Goal: Information Seeking & Learning: Learn about a topic

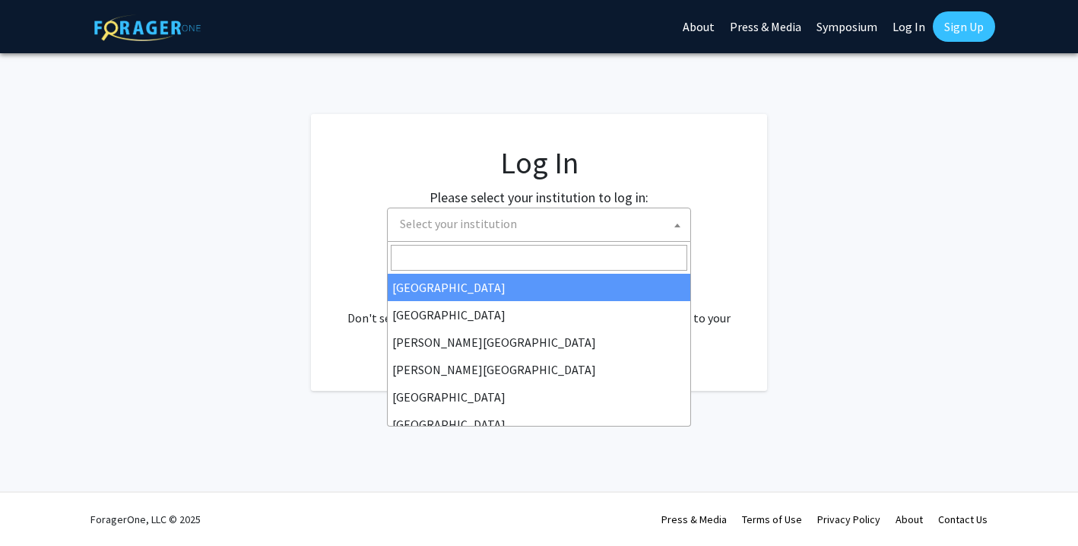
click at [563, 228] on span "Select your institution" at bounding box center [542, 223] width 297 height 31
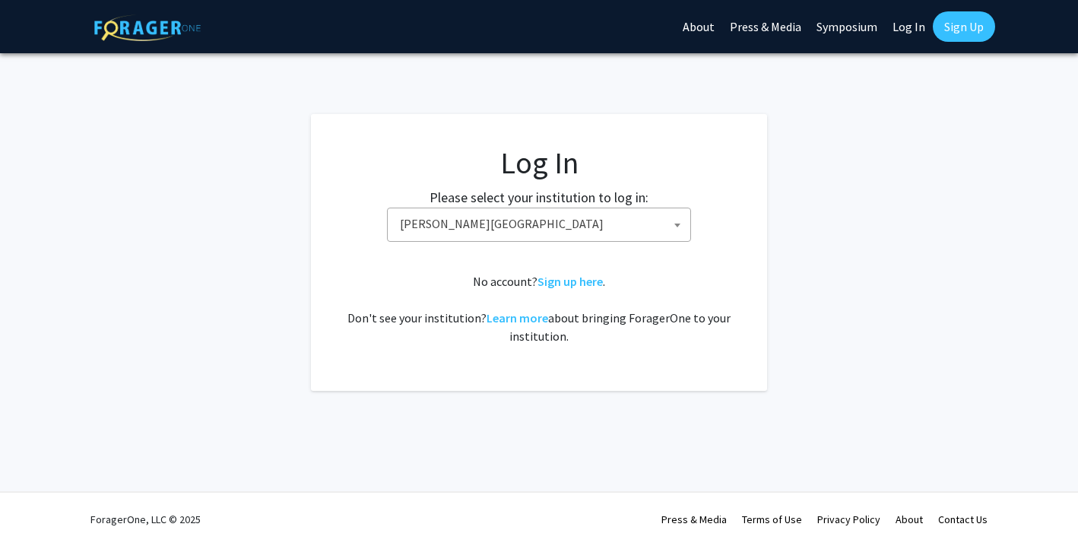
select select "5"
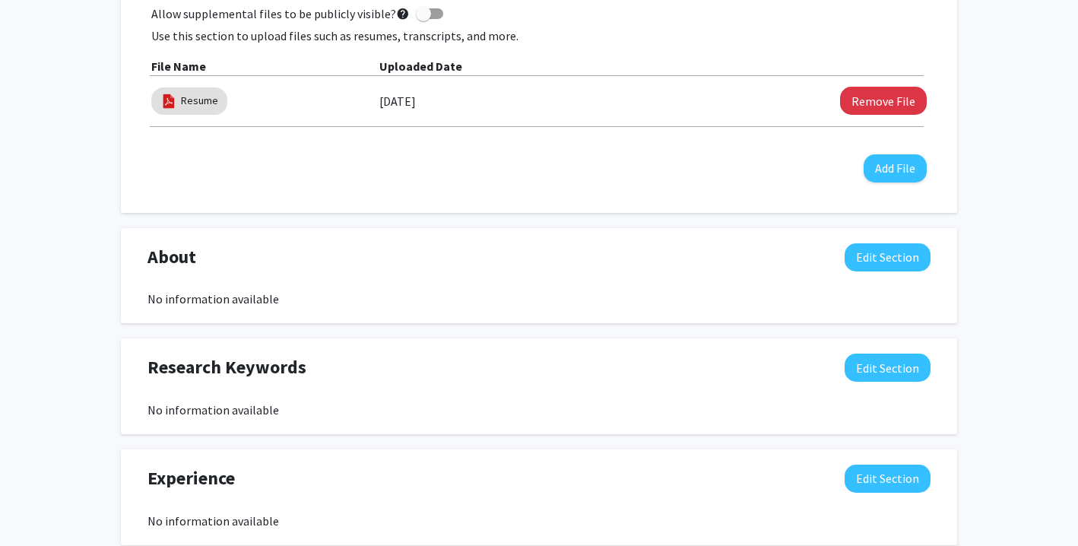
scroll to position [636, 0]
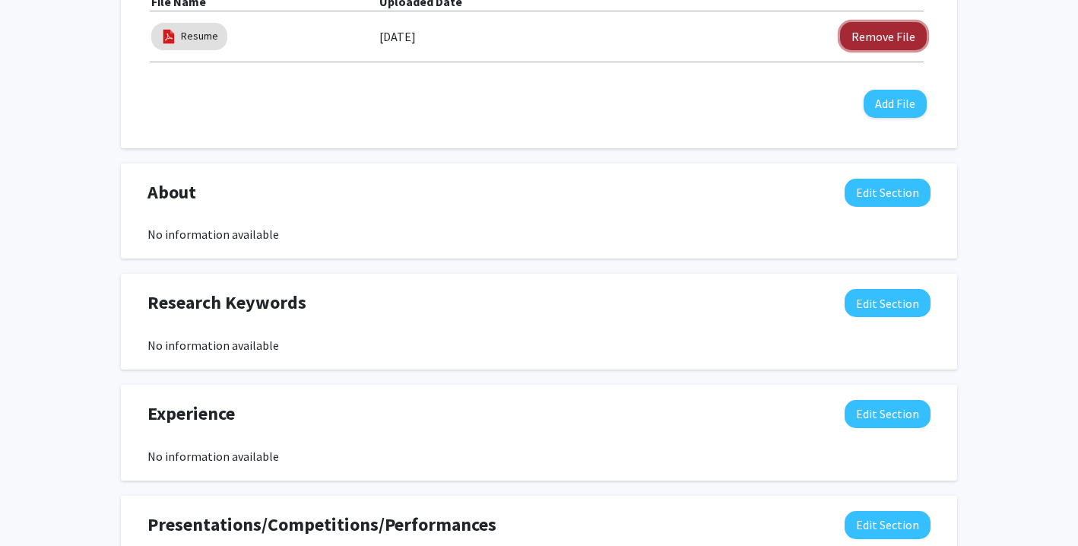
click at [872, 40] on button "Remove File" at bounding box center [883, 36] width 87 height 28
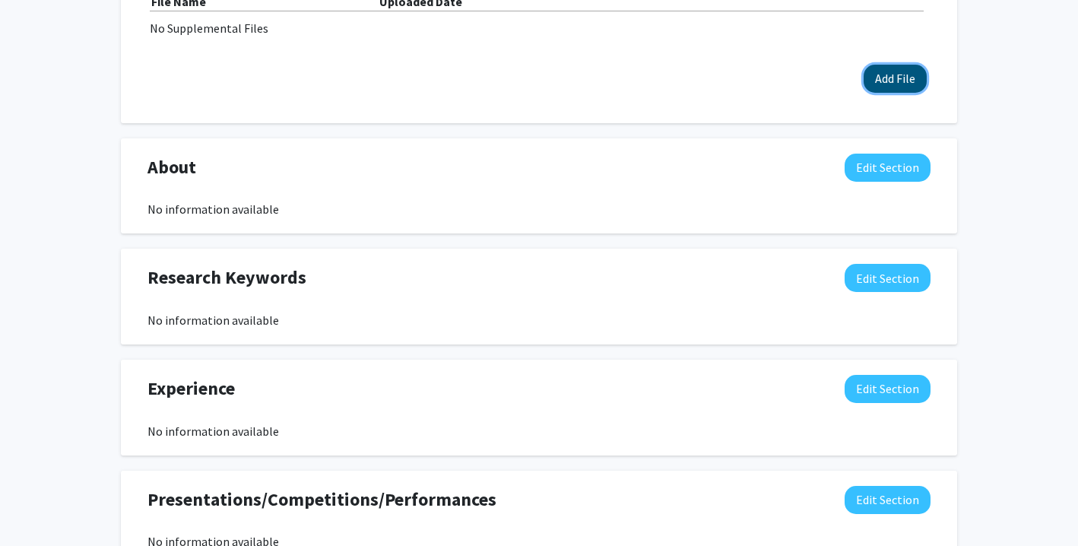
click at [891, 68] on button "Add File" at bounding box center [895, 79] width 63 height 28
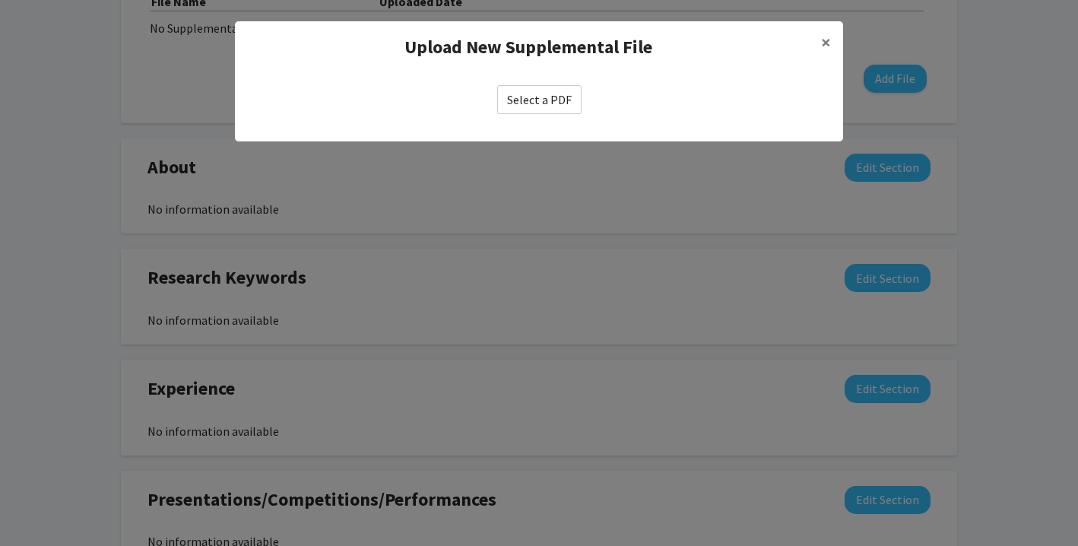
click at [559, 109] on label "Select a PDF" at bounding box center [539, 99] width 84 height 29
click at [0, 0] on input "Select a PDF" at bounding box center [0, 0] width 0 height 0
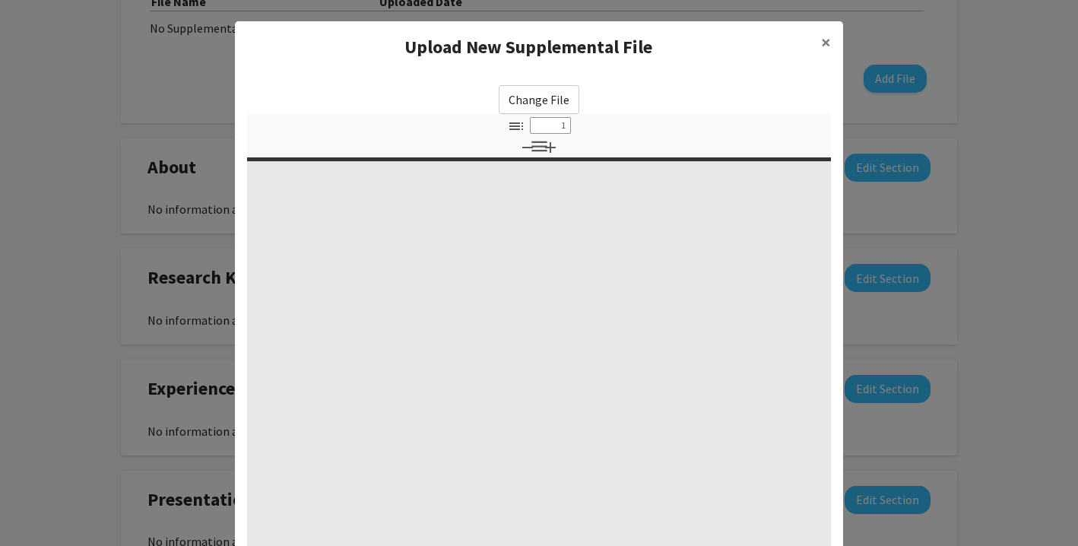
type input "0"
select select "custom"
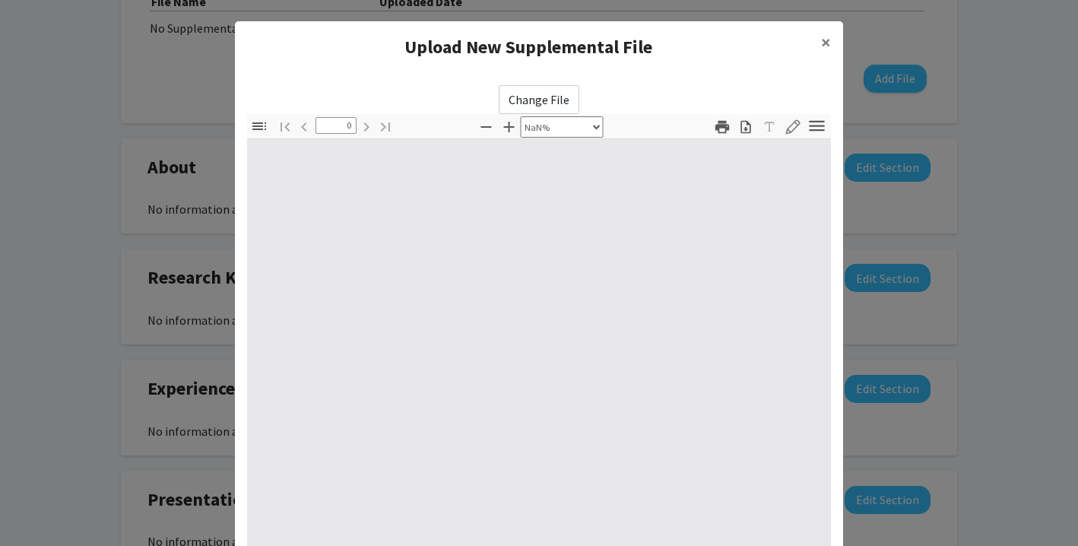
type input "1"
select select "auto"
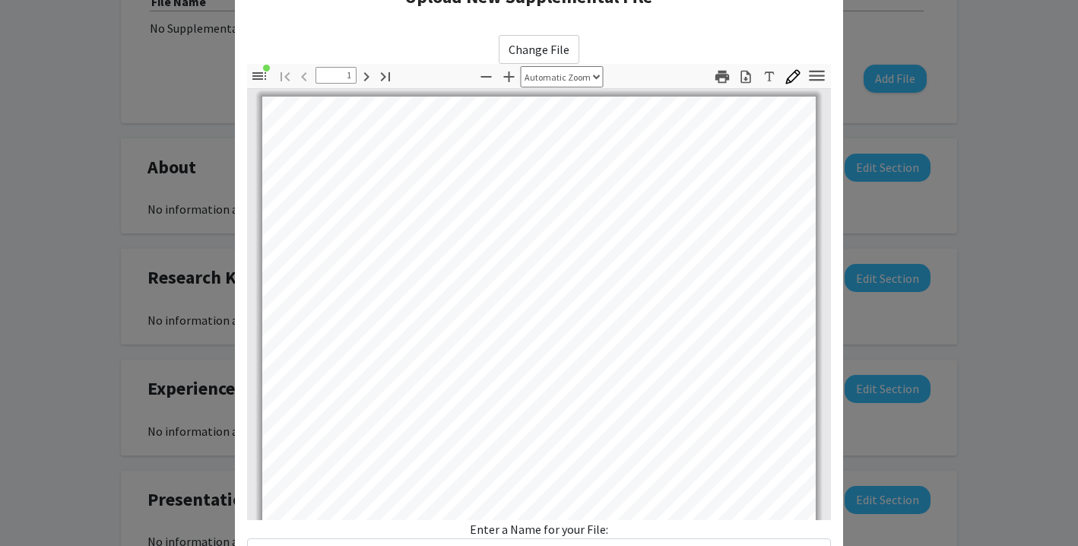
scroll to position [52, 0]
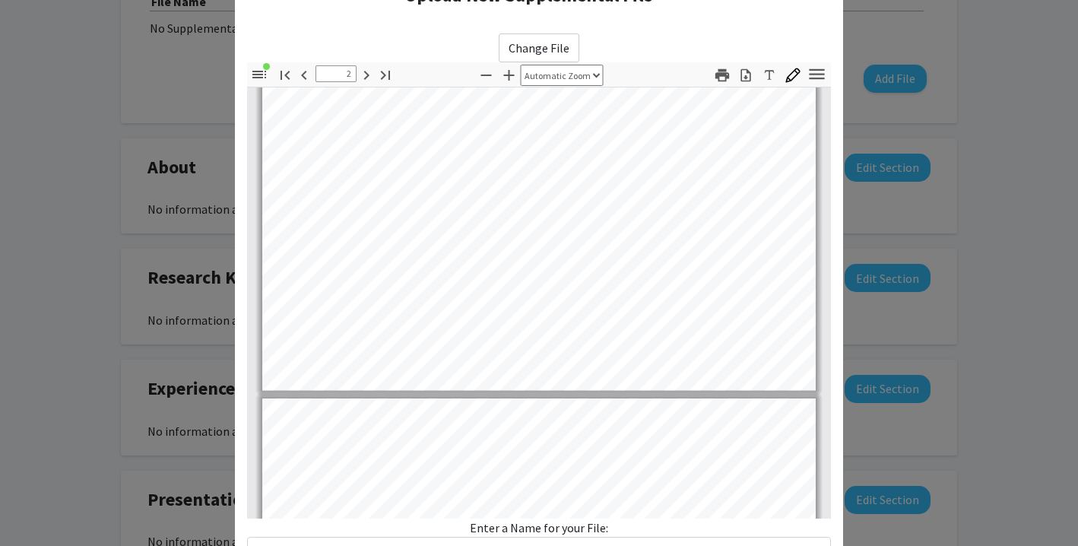
type input "3"
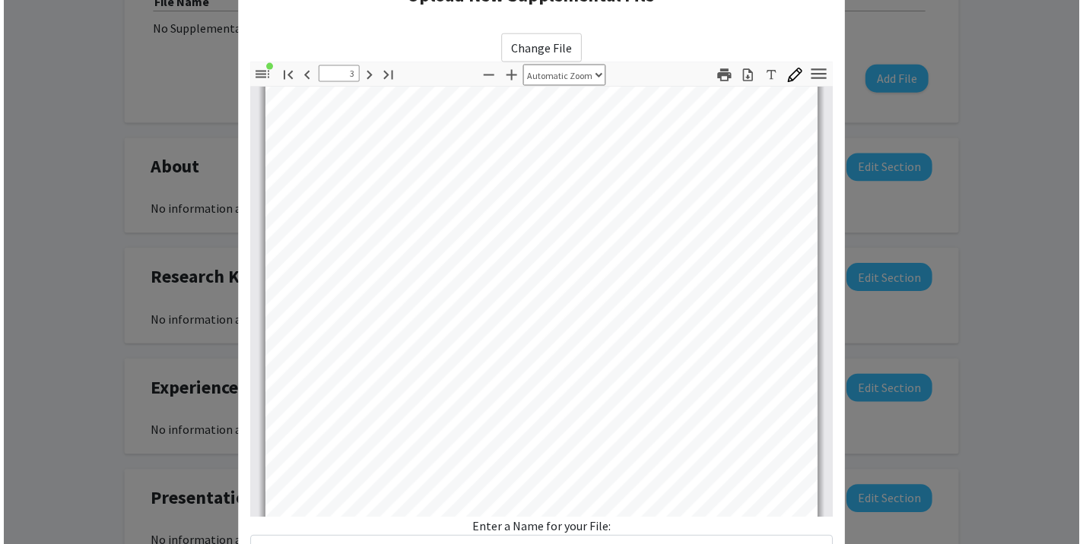
scroll to position [0, 0]
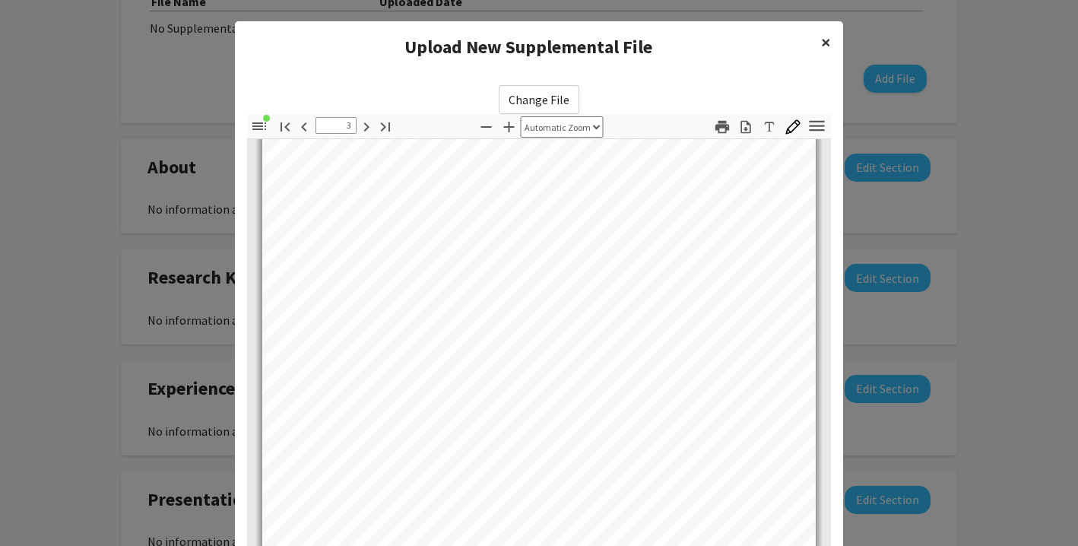
click at [830, 43] on span "×" at bounding box center [826, 42] width 10 height 24
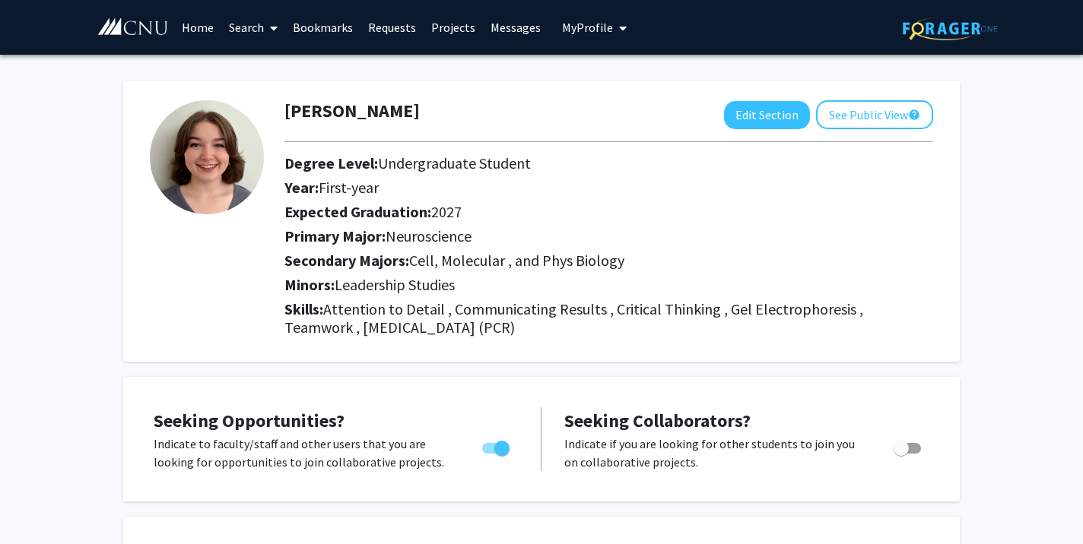
click at [268, 24] on span at bounding box center [271, 28] width 14 height 53
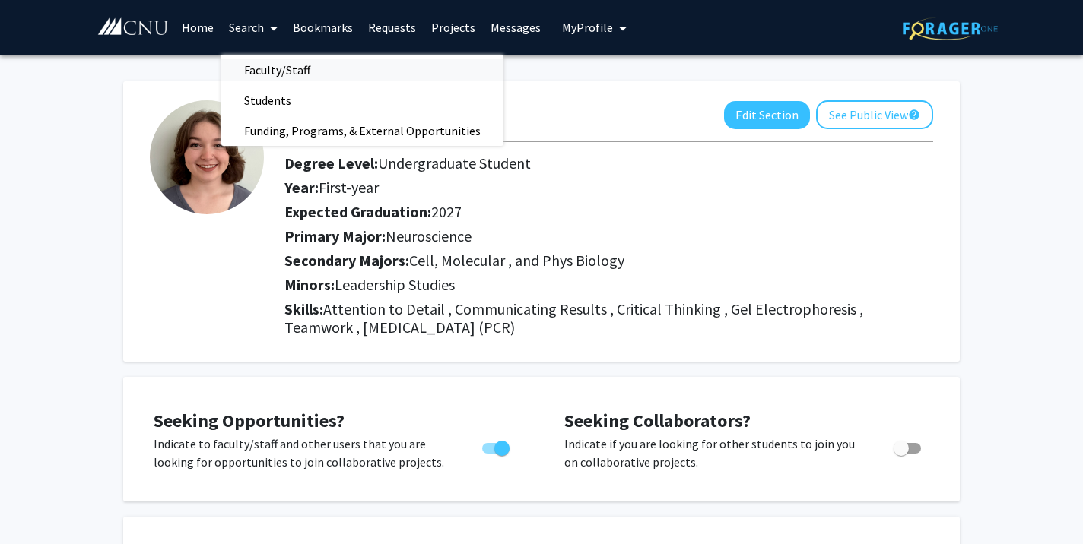
click at [281, 62] on span "Faculty/Staff" at bounding box center [277, 70] width 112 height 30
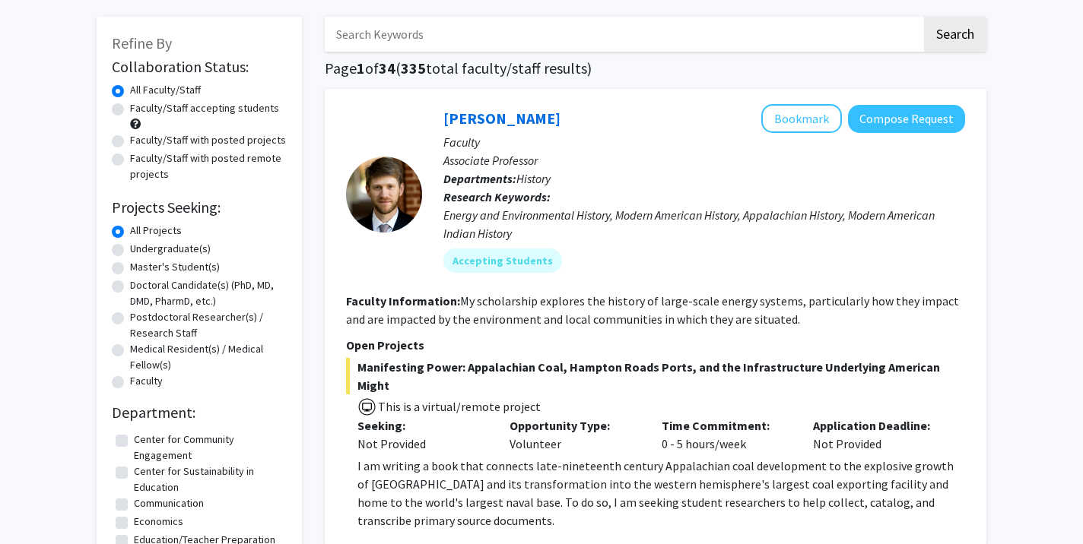
scroll to position [68, 0]
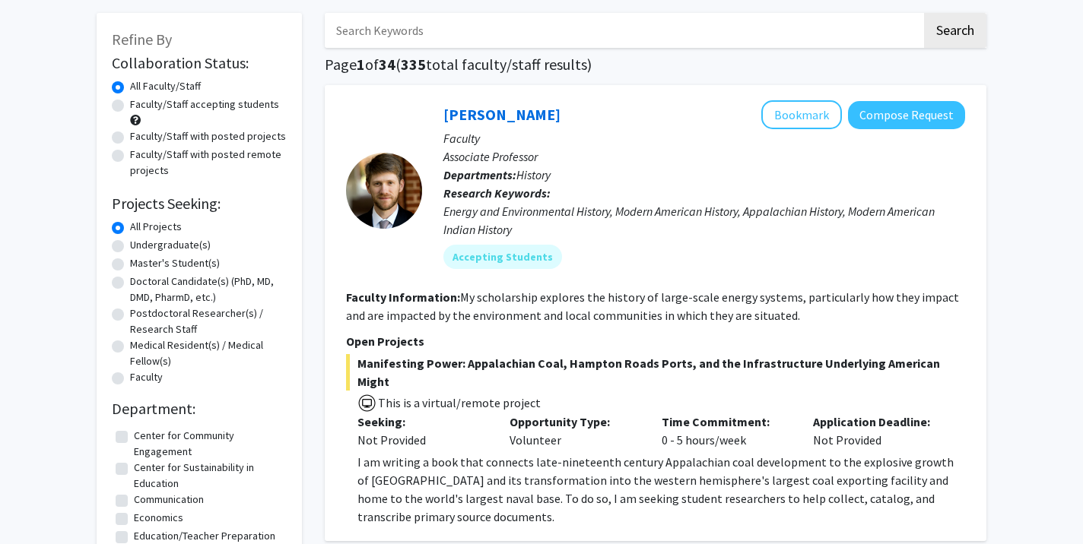
click at [130, 243] on label "Undergraduate(s)" at bounding box center [170, 245] width 81 height 16
click at [130, 243] on input "Undergraduate(s)" at bounding box center [135, 242] width 10 height 10
radio input "true"
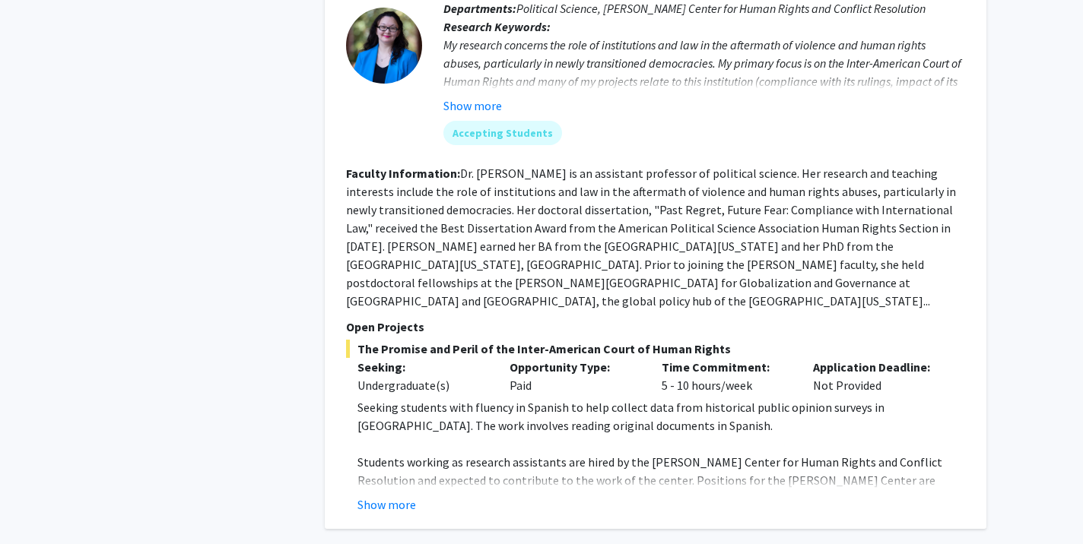
scroll to position [898, 0]
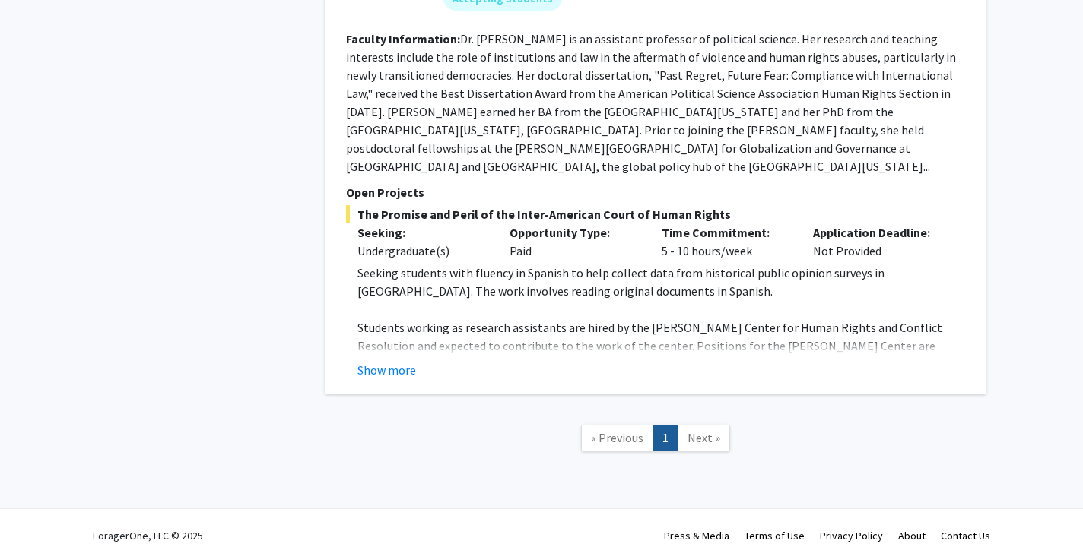
click at [702, 430] on span "Next »" at bounding box center [703, 437] width 33 height 15
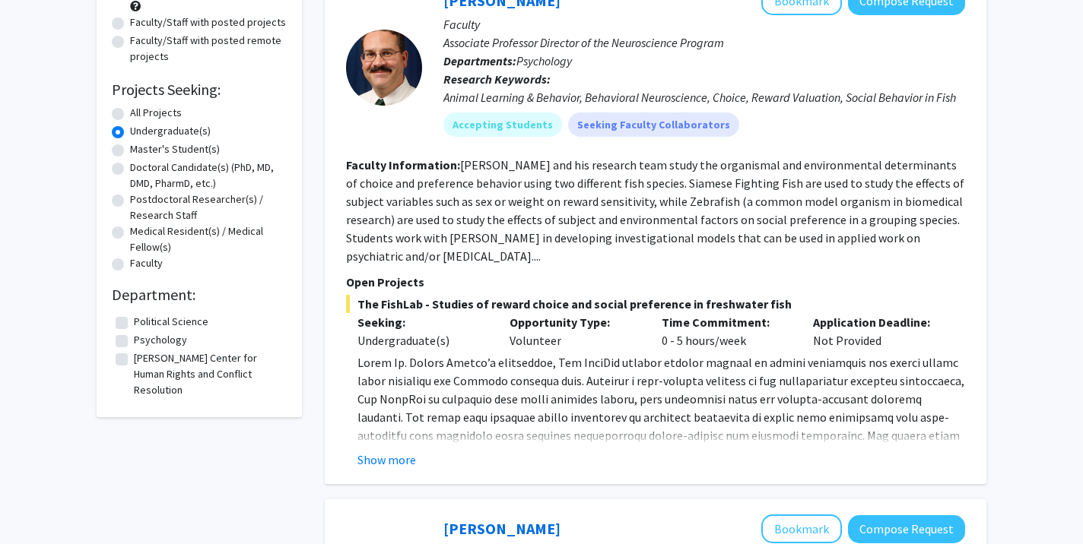
scroll to position [0, 0]
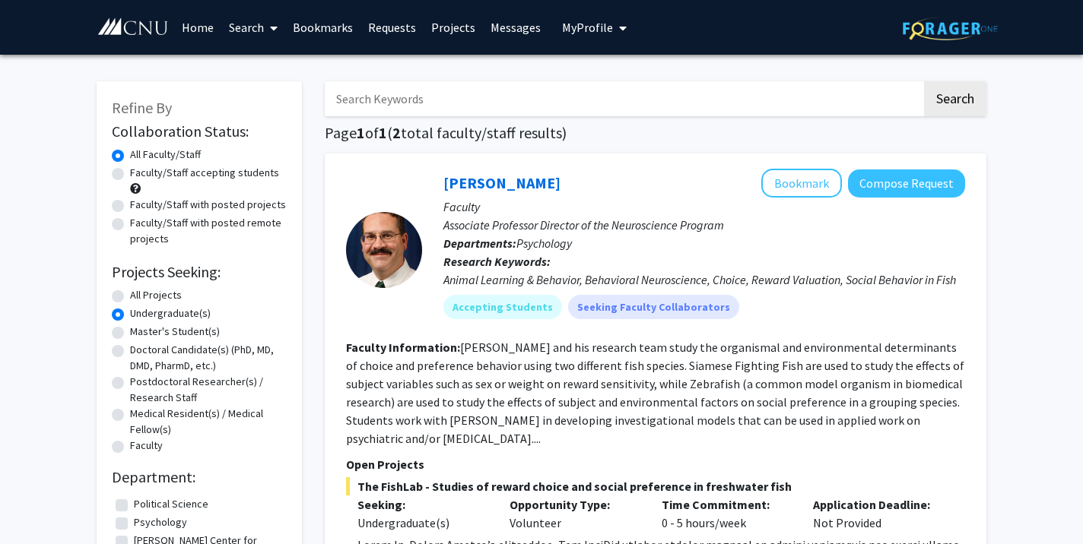
click at [130, 315] on label "Undergraduate(s)" at bounding box center [170, 314] width 81 height 16
click at [130, 315] on input "Undergraduate(s)" at bounding box center [135, 311] width 10 height 10
click at [130, 290] on label "All Projects" at bounding box center [156, 295] width 52 height 16
click at [130, 290] on input "All Projects" at bounding box center [135, 292] width 10 height 10
radio input "true"
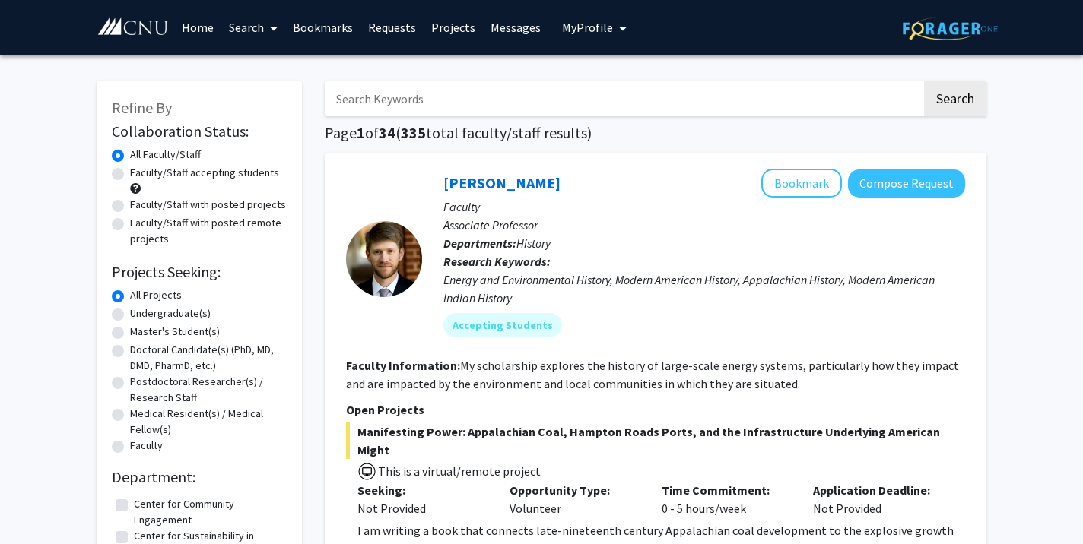
click at [456, 102] on input "Search Keywords" at bounding box center [623, 98] width 597 height 35
click at [649, 135] on h1 "Page 1 of 34 ( 335 total faculty/staff results)" at bounding box center [655, 133] width 661 height 18
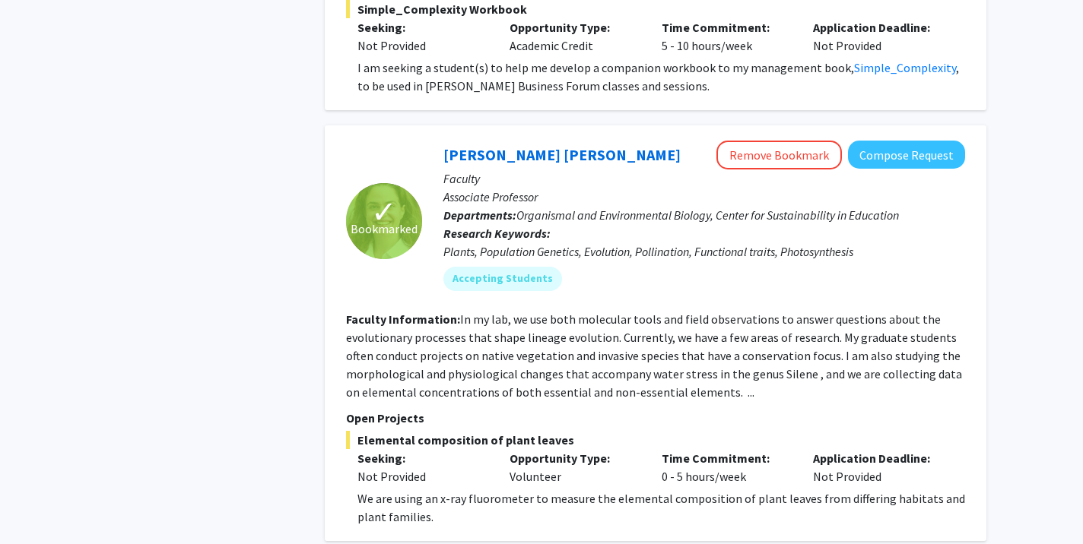
scroll to position [1264, 0]
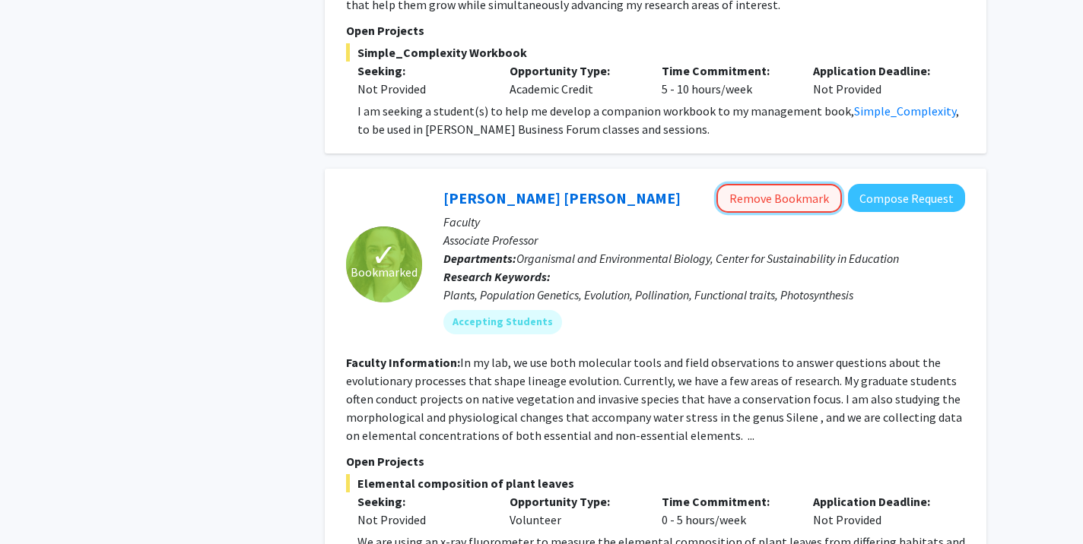
click at [795, 184] on button "Remove Bookmark" at bounding box center [778, 198] width 125 height 29
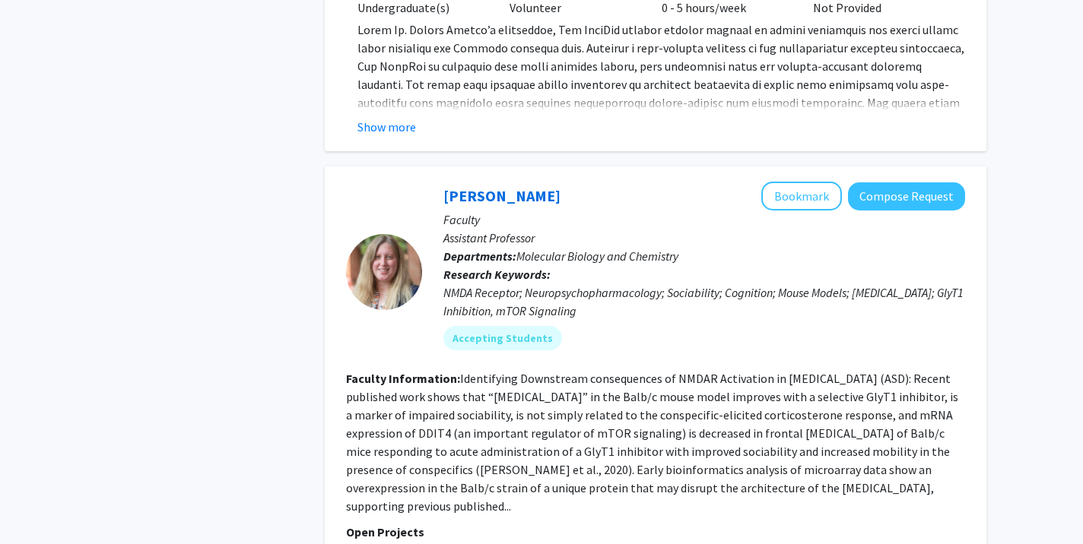
scroll to position [4755, 0]
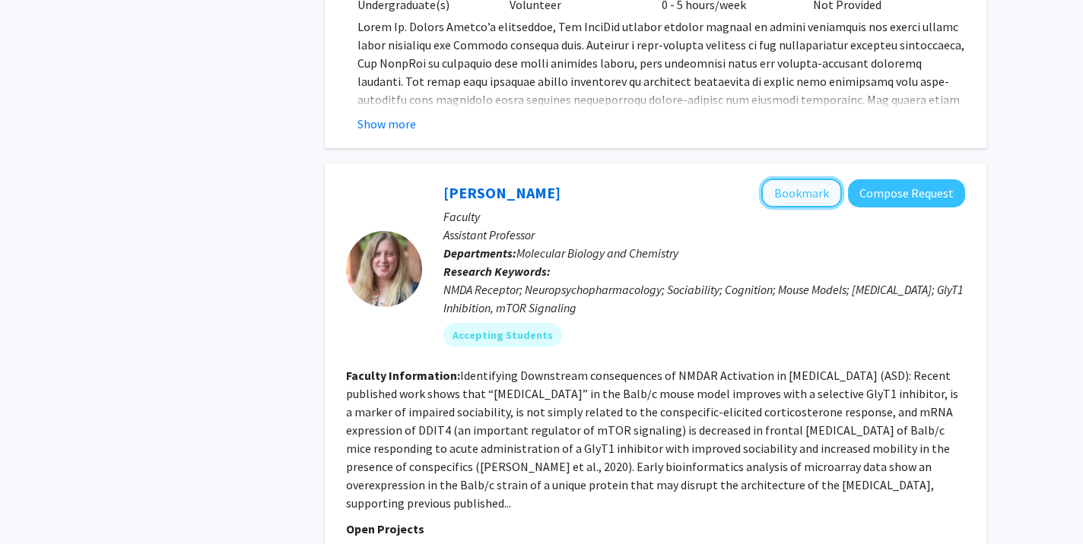
click at [830, 179] on button "Bookmark" at bounding box center [801, 193] width 81 height 29
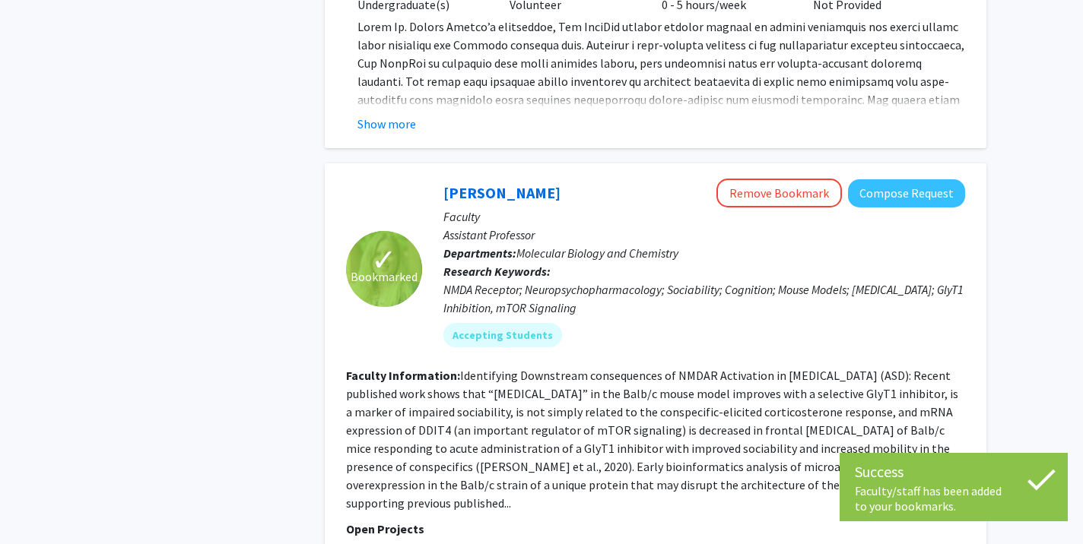
scroll to position [4882, 0]
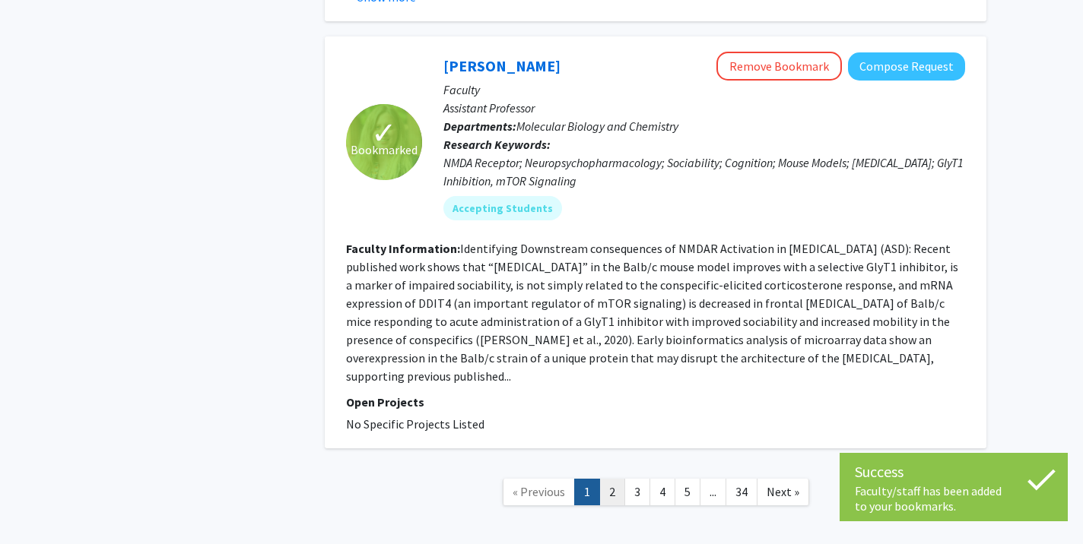
click at [612, 479] on link "2" at bounding box center [612, 492] width 26 height 27
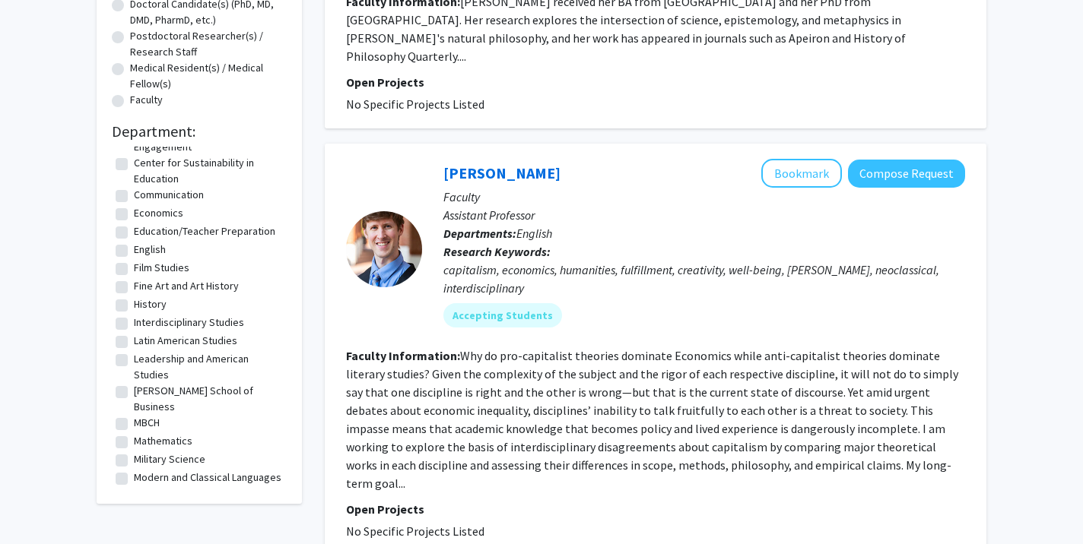
scroll to position [77, 0]
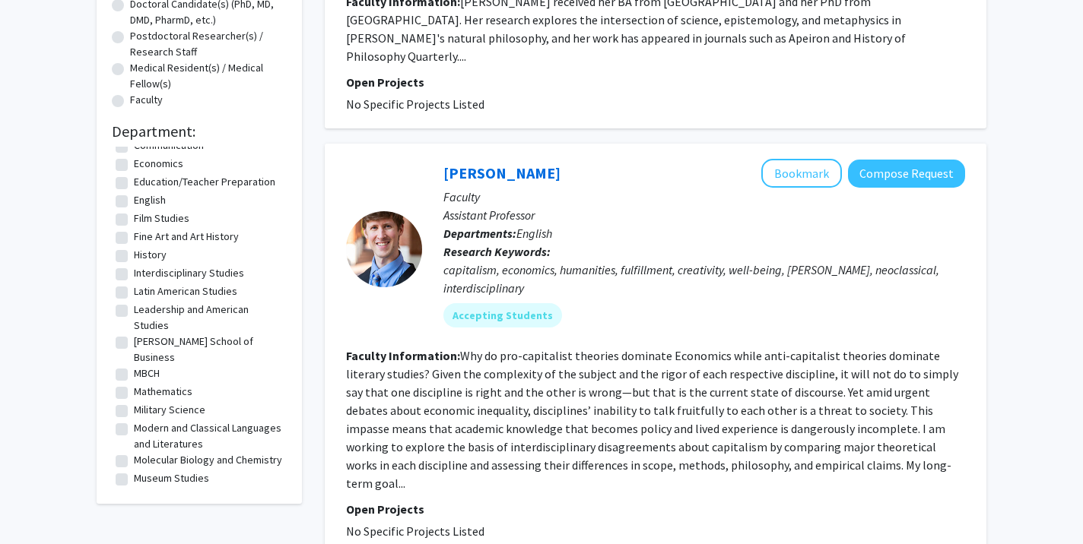
click at [134, 366] on label "MBCH" at bounding box center [147, 374] width 26 height 16
click at [134, 366] on input "MBCH" at bounding box center [139, 371] width 10 height 10
checkbox input "true"
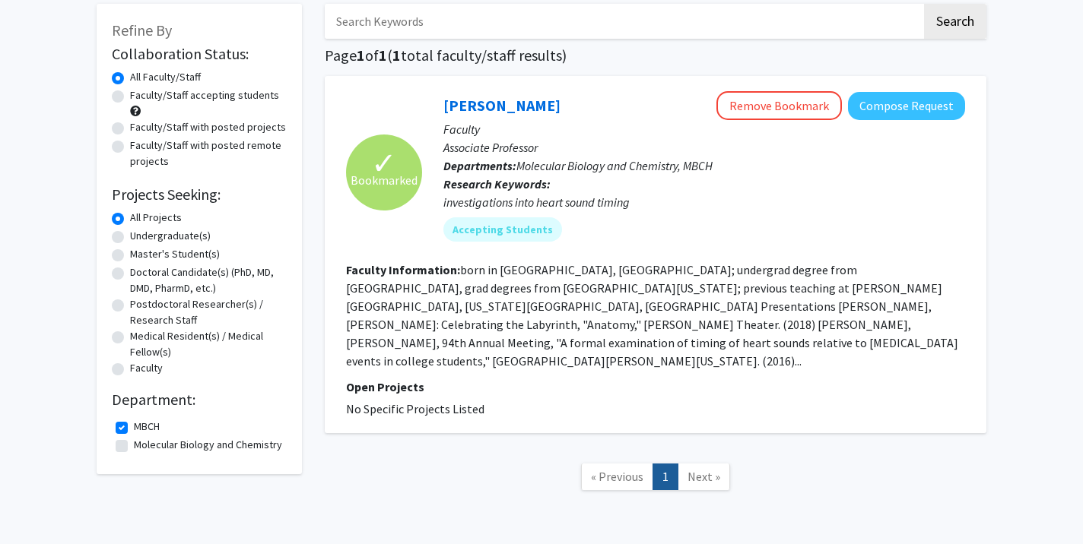
scroll to position [116, 0]
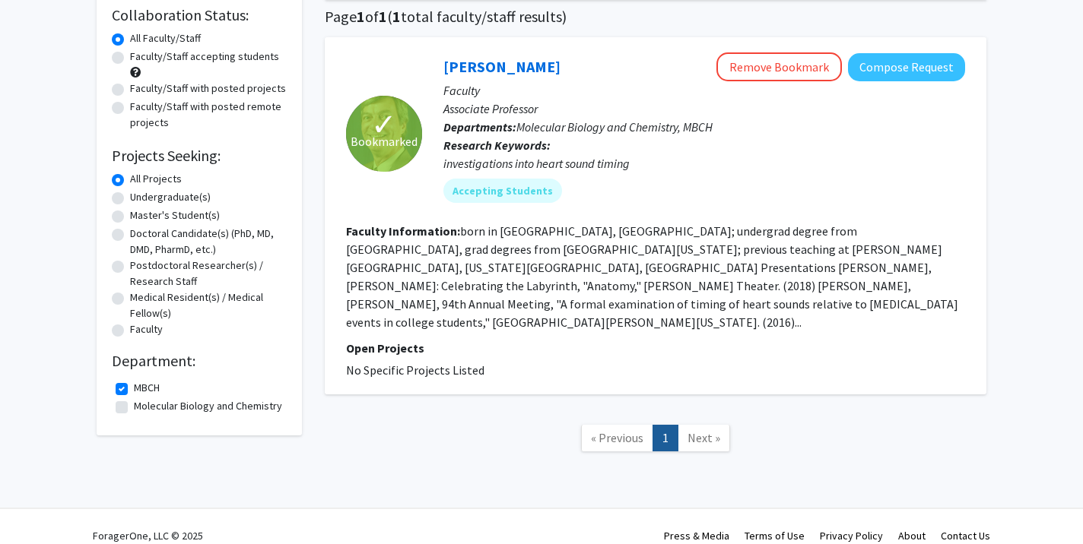
click at [134, 404] on label "Molecular Biology and Chemistry" at bounding box center [208, 406] width 148 height 16
click at [134, 404] on input "Molecular Biology and Chemistry" at bounding box center [139, 403] width 10 height 10
checkbox input "true"
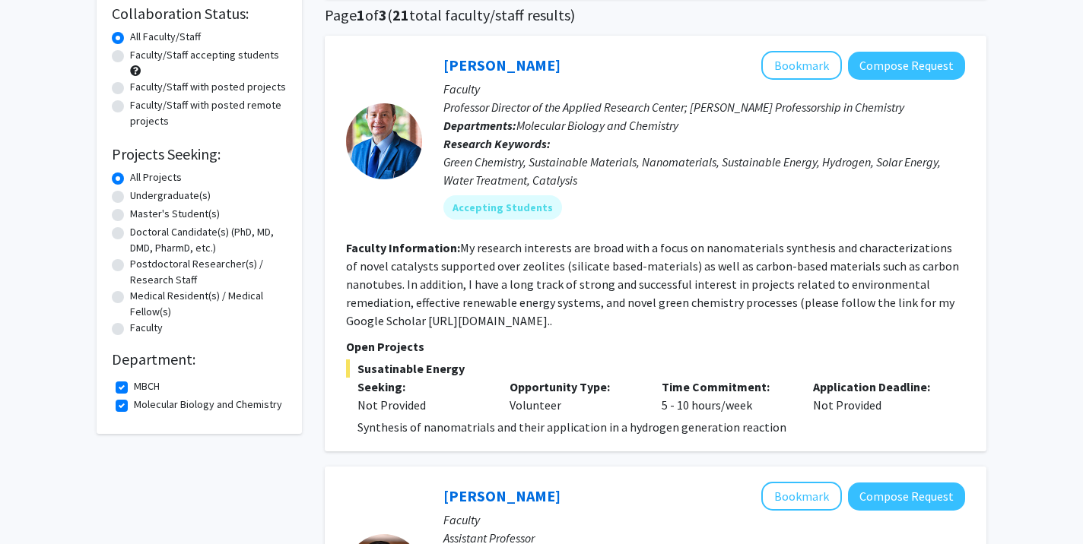
scroll to position [116, 0]
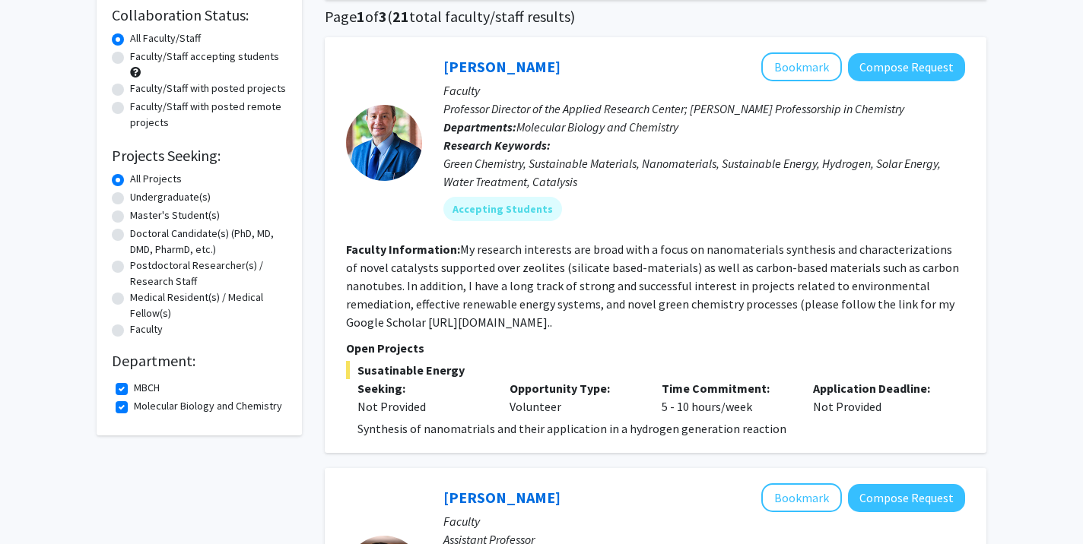
click at [134, 389] on label "MBCH" at bounding box center [147, 388] width 26 height 16
click at [134, 389] on input "MBCH" at bounding box center [139, 385] width 10 height 10
checkbox input "false"
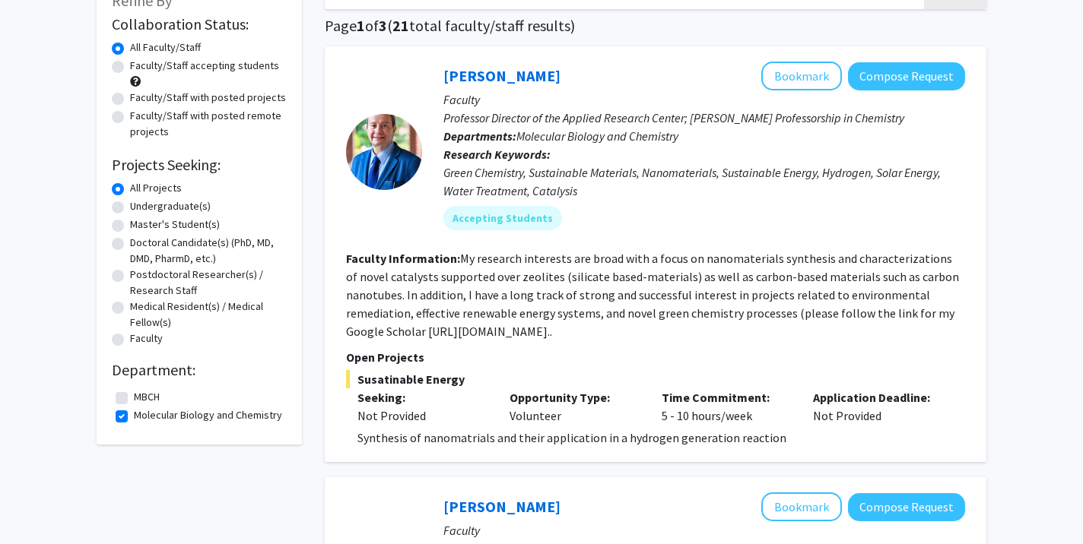
scroll to position [108, 0]
click at [134, 418] on label "Molecular Biology and Chemistry" at bounding box center [208, 415] width 148 height 16
click at [134, 417] on input "Molecular Biology and Chemistry" at bounding box center [139, 412] width 10 height 10
checkbox input "false"
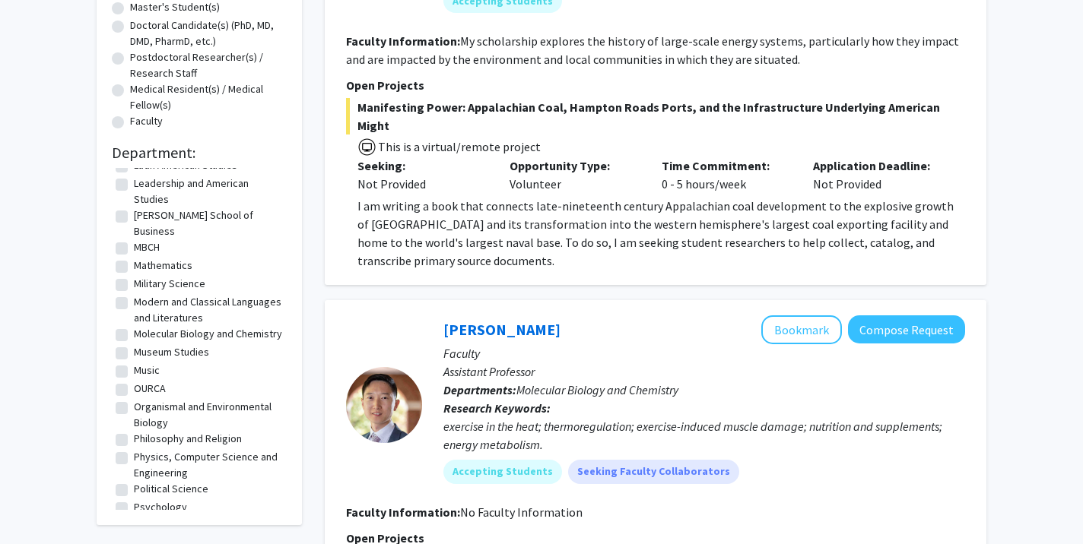
scroll to position [220, 0]
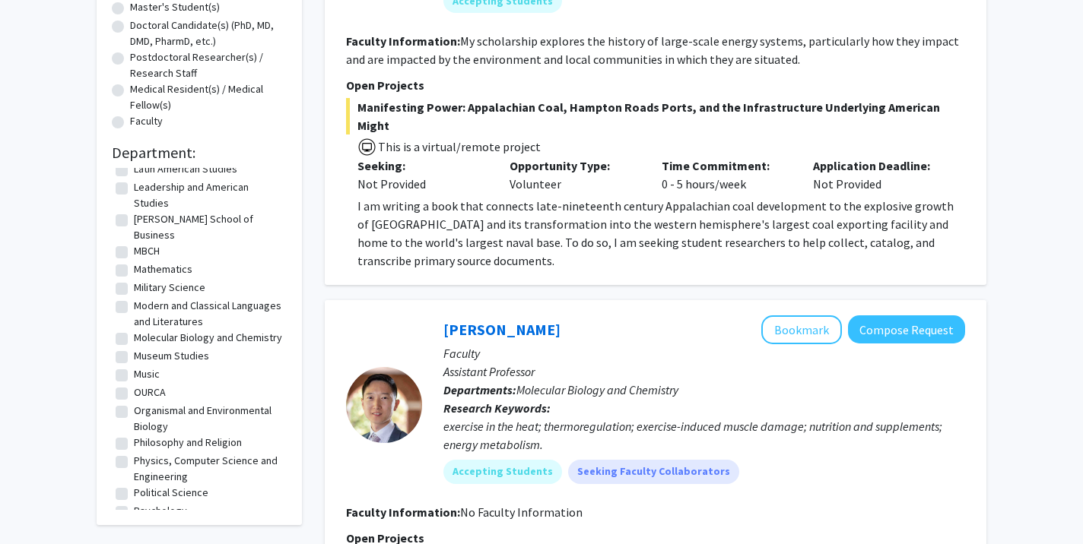
click at [148, 330] on label "Molecular Biology and Chemistry" at bounding box center [208, 338] width 148 height 16
click at [144, 330] on input "Molecular Biology and Chemistry" at bounding box center [139, 335] width 10 height 10
checkbox input "true"
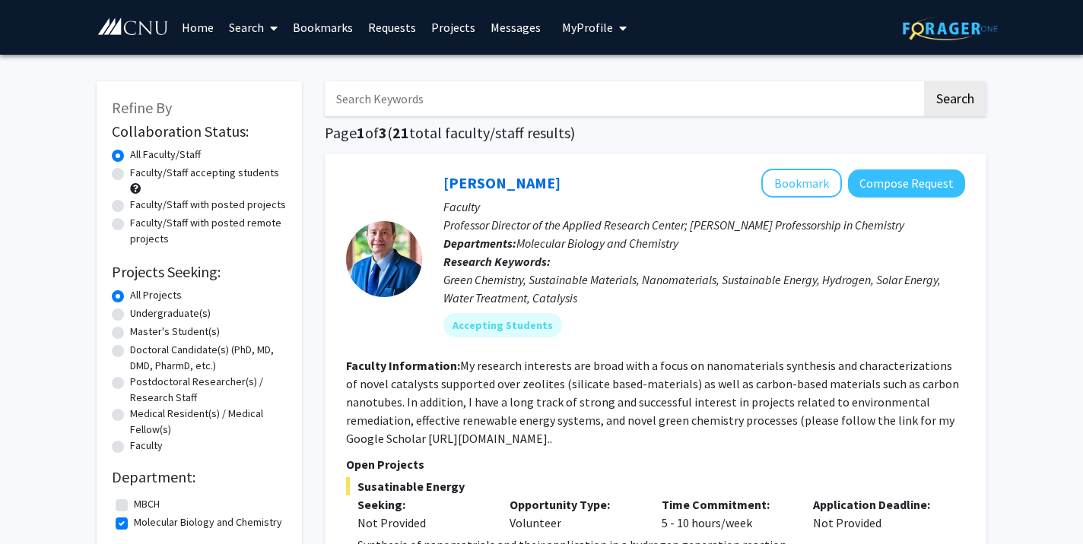
click at [122, 496] on fg-checkbox "MBCH MBCH" at bounding box center [199, 505] width 167 height 18
click at [134, 503] on label "MBCH" at bounding box center [147, 504] width 26 height 16
click at [134, 503] on input "MBCH" at bounding box center [139, 501] width 10 height 10
checkbox input "true"
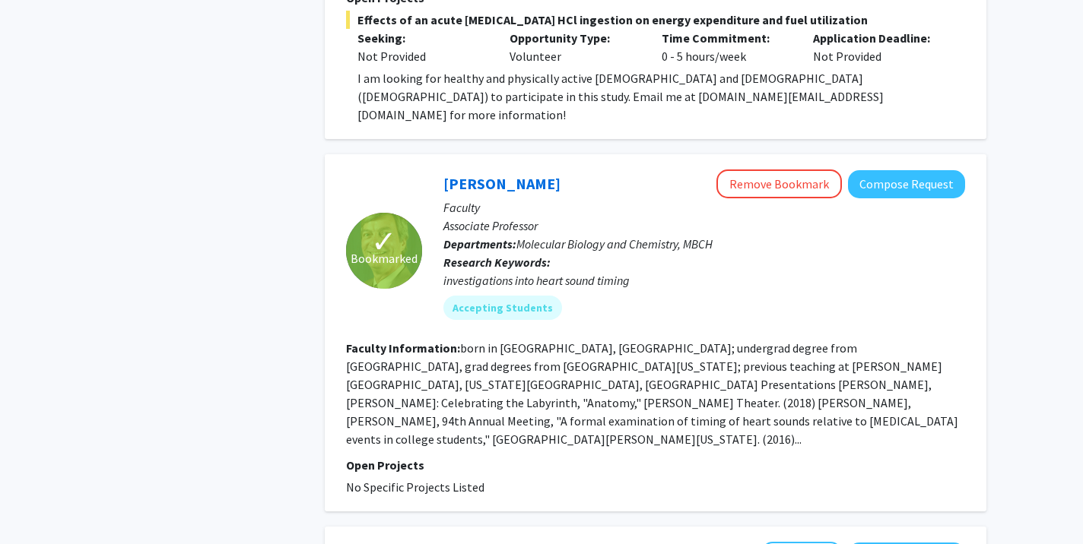
scroll to position [820, 0]
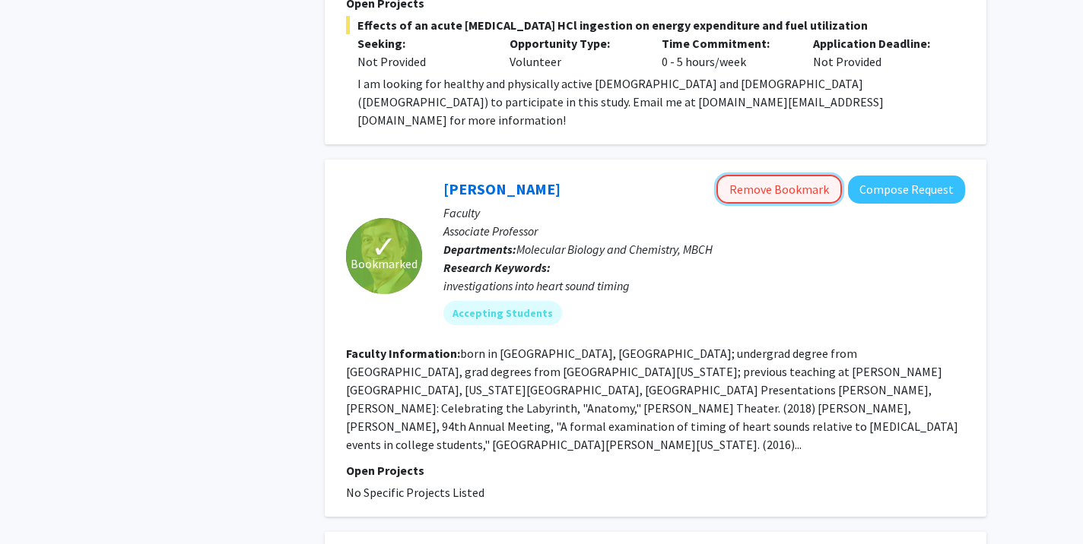
click at [766, 176] on button "Remove Bookmark" at bounding box center [778, 189] width 125 height 29
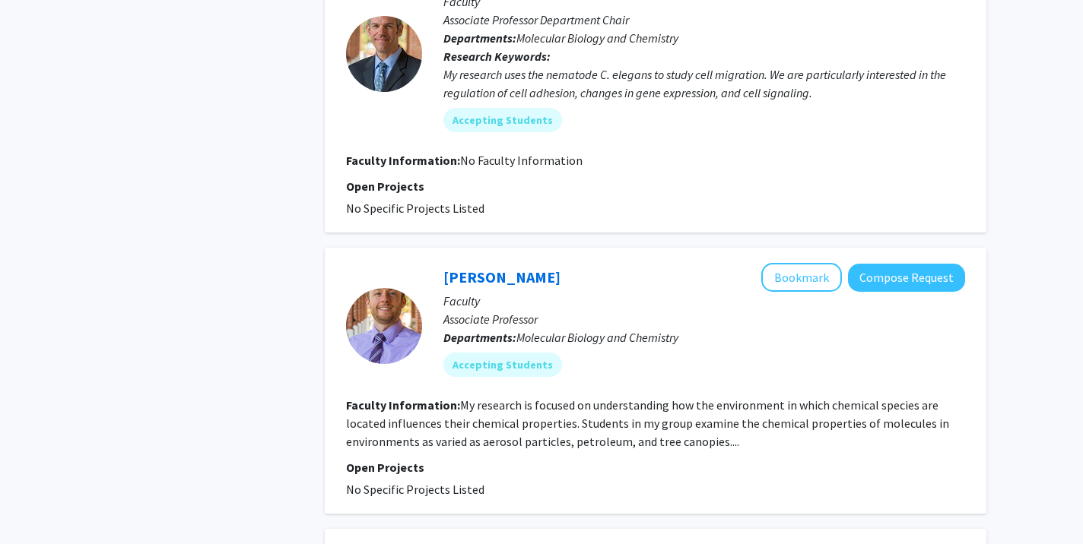
scroll to position [1741, 0]
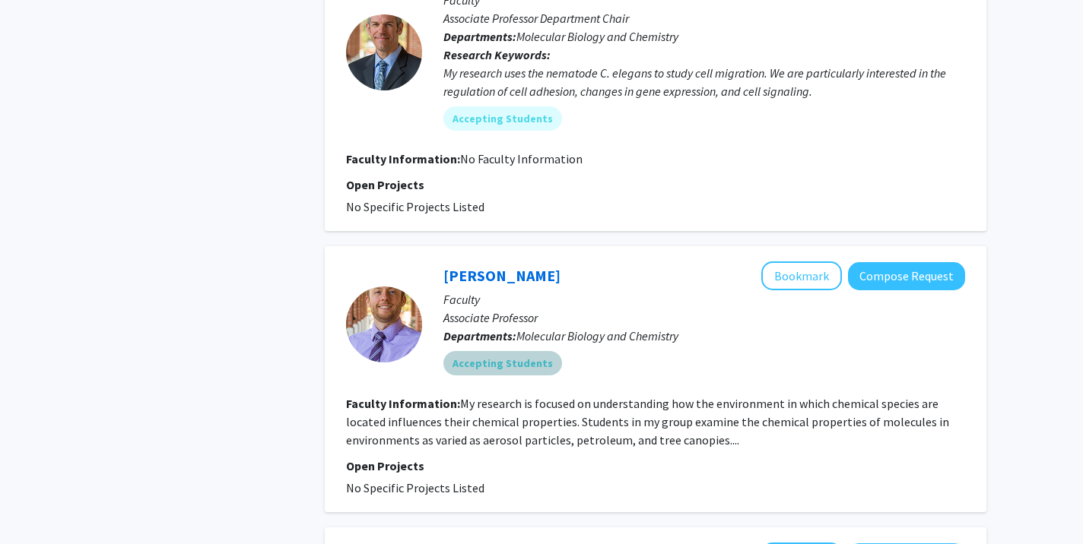
click at [640, 348] on div "Accepting Students" at bounding box center [704, 363] width 528 height 30
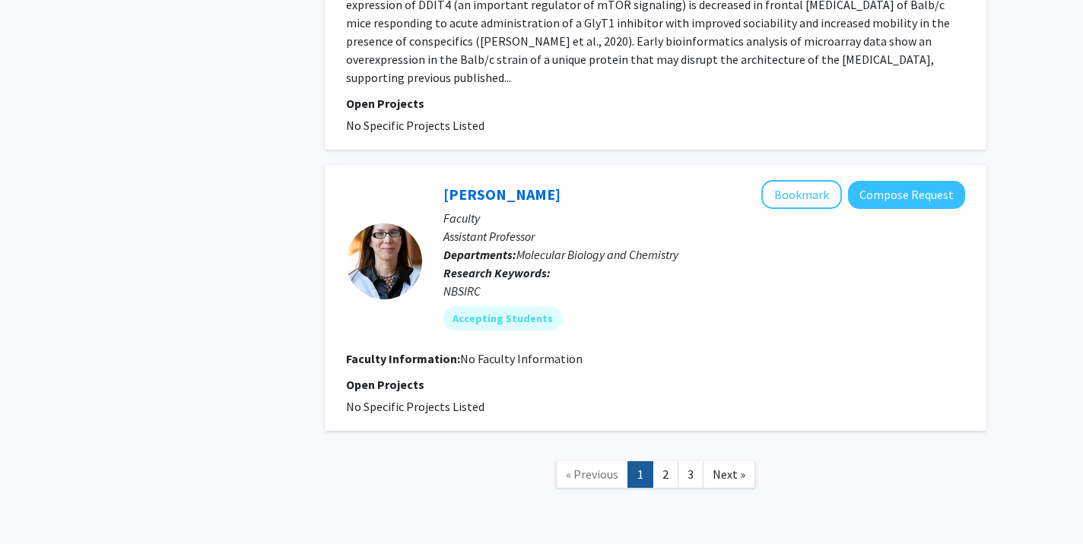
scroll to position [3203, 0]
click at [662, 462] on link "2" at bounding box center [665, 475] width 26 height 27
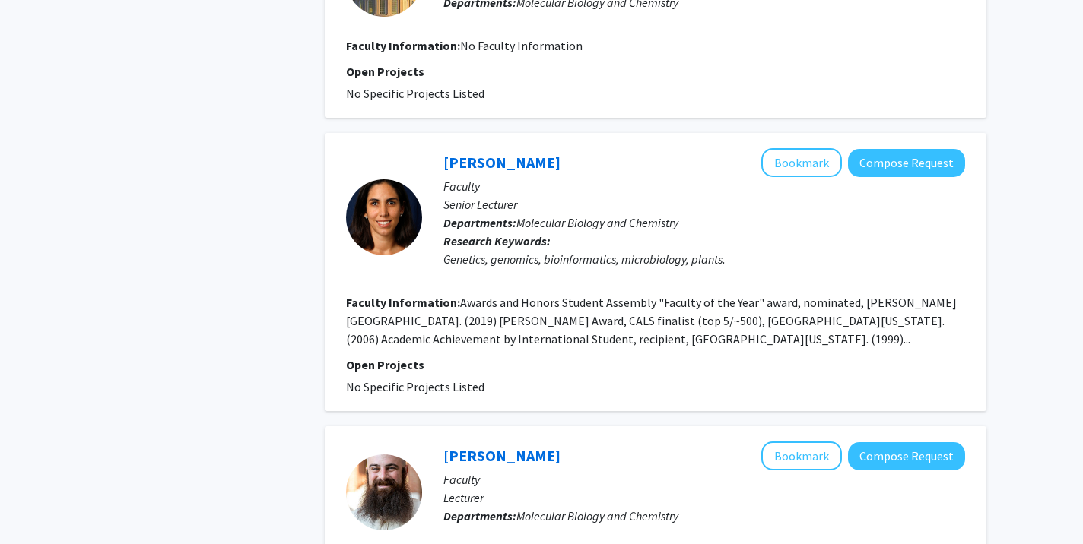
scroll to position [2308, 0]
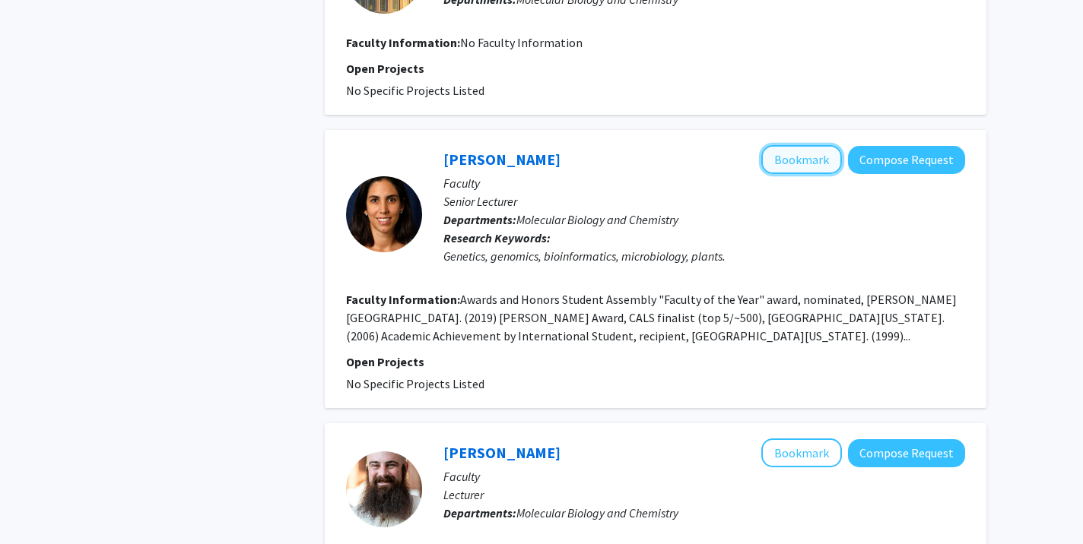
click at [782, 145] on button "Bookmark" at bounding box center [801, 159] width 81 height 29
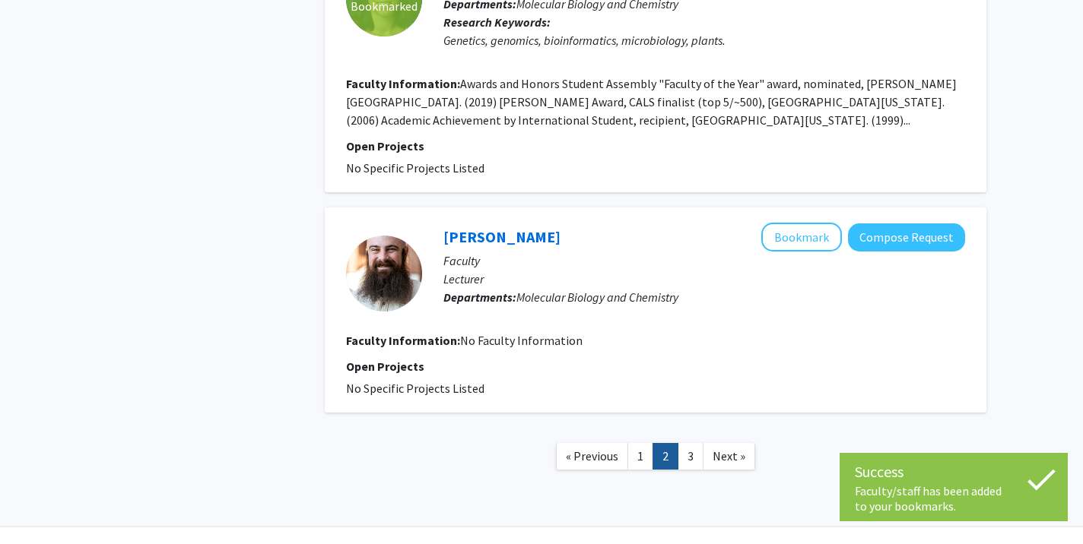
scroll to position [2524, 0]
click at [691, 443] on link "3" at bounding box center [690, 456] width 26 height 27
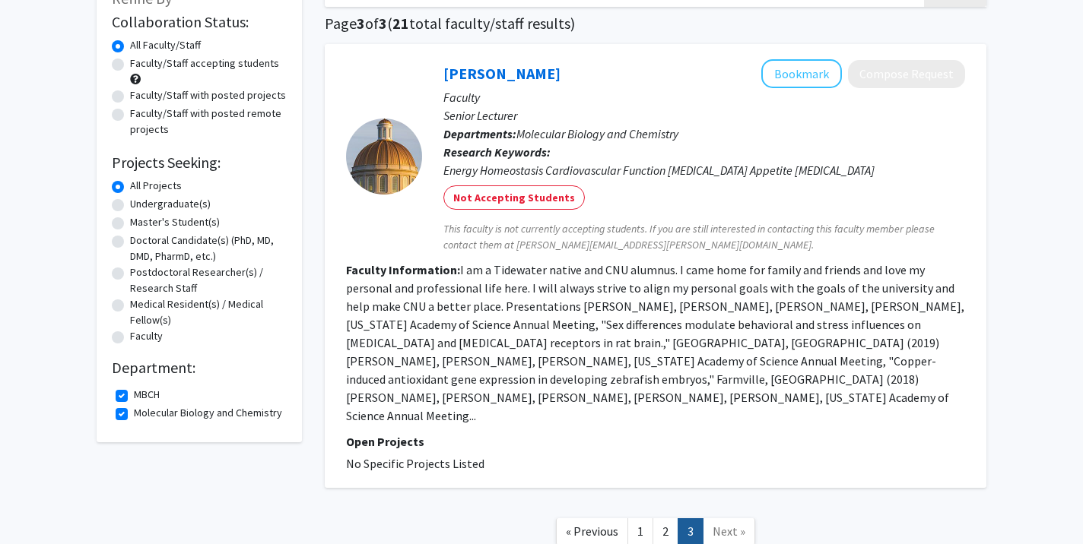
scroll to position [109, 0]
click at [805, 84] on button "Bookmark" at bounding box center [801, 74] width 81 height 29
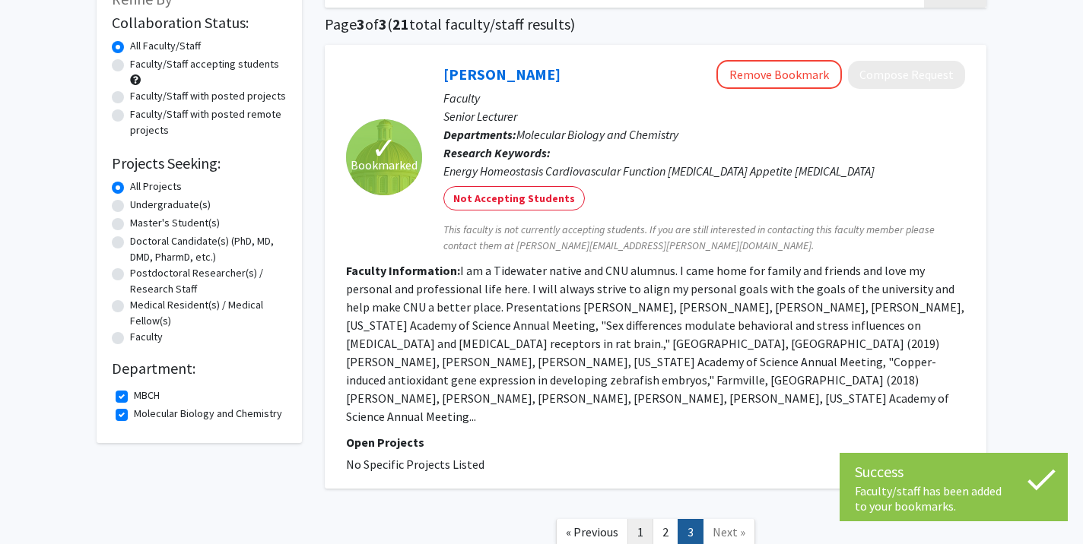
click at [637, 524] on link "1" at bounding box center [640, 532] width 26 height 27
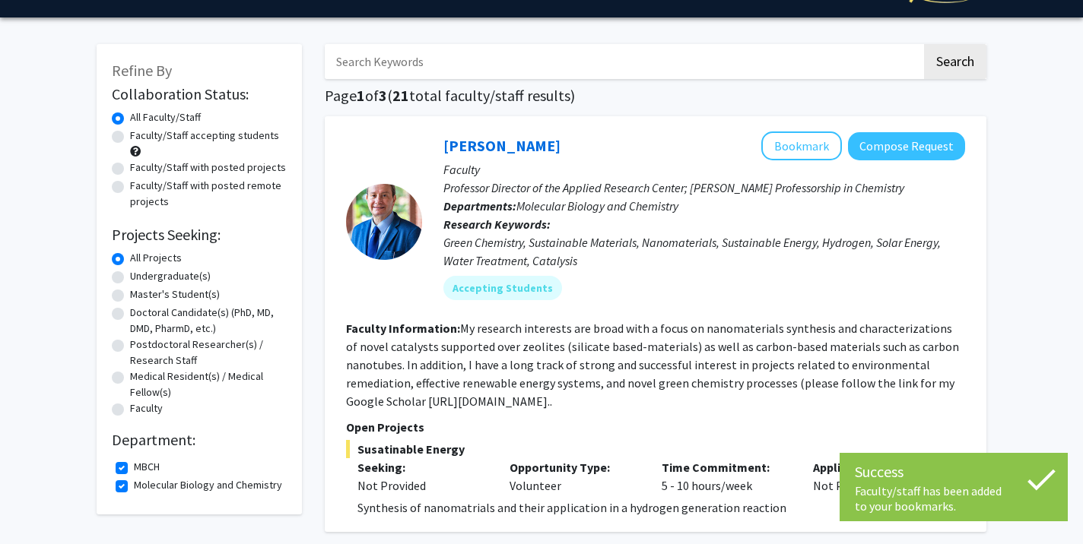
scroll to position [51, 0]
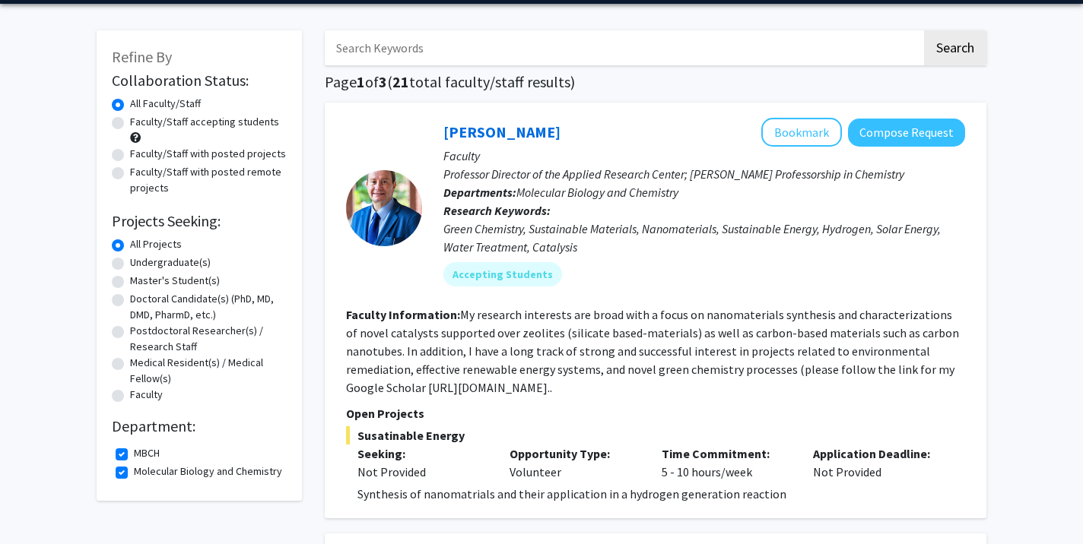
click at [134, 472] on label "Molecular Biology and Chemistry" at bounding box center [208, 472] width 148 height 16
click at [134, 472] on input "Molecular Biology and Chemistry" at bounding box center [139, 469] width 10 height 10
checkbox input "false"
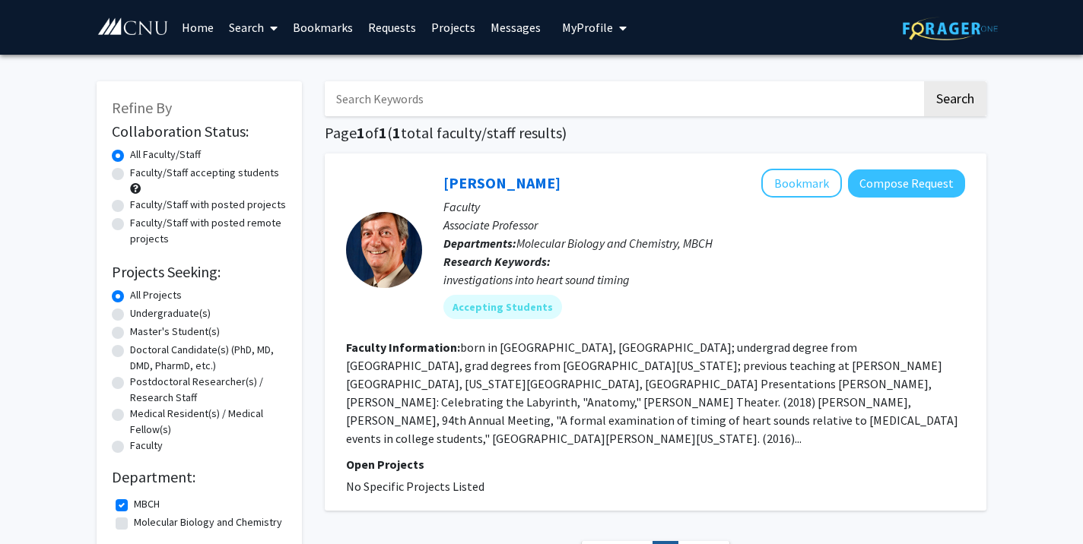
click at [134, 503] on label "MBCH" at bounding box center [147, 504] width 26 height 16
click at [134, 503] on input "MBCH" at bounding box center [139, 501] width 10 height 10
checkbox input "false"
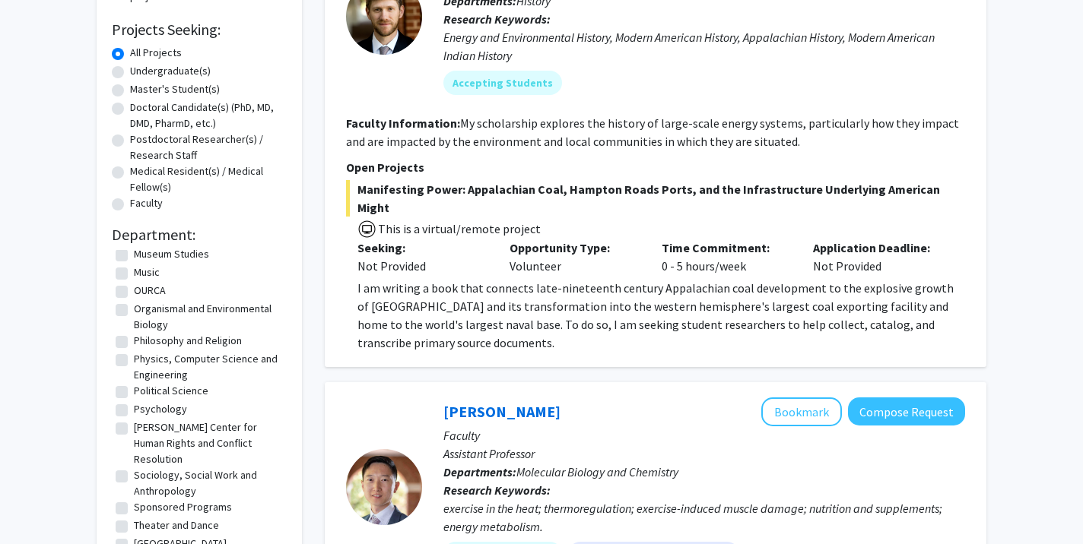
scroll to position [244, 0]
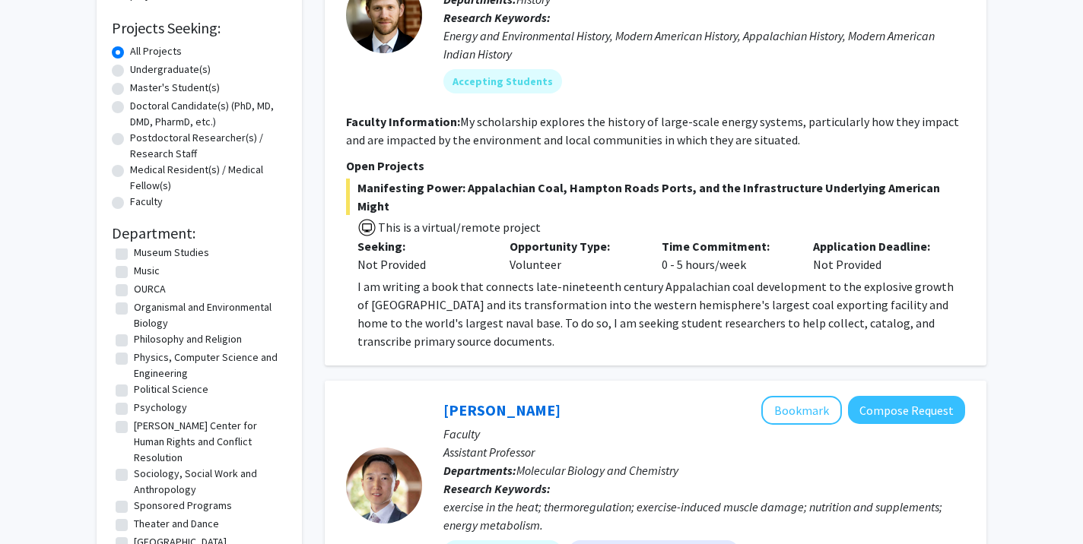
click at [163, 408] on label "Psychology" at bounding box center [160, 408] width 53 height 16
click at [144, 408] on input "Psychology" at bounding box center [139, 405] width 10 height 10
checkbox input "true"
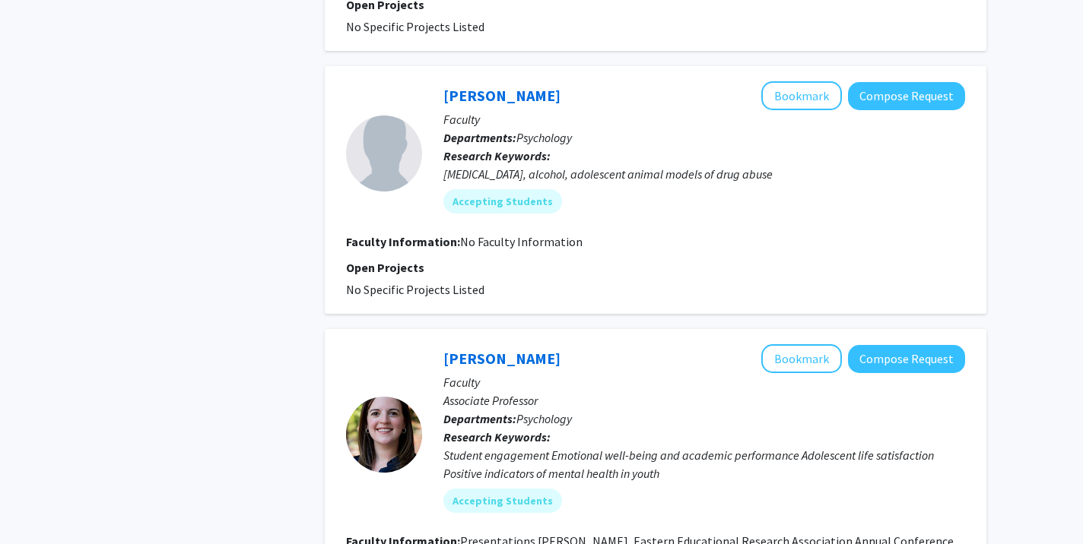
scroll to position [1983, 0]
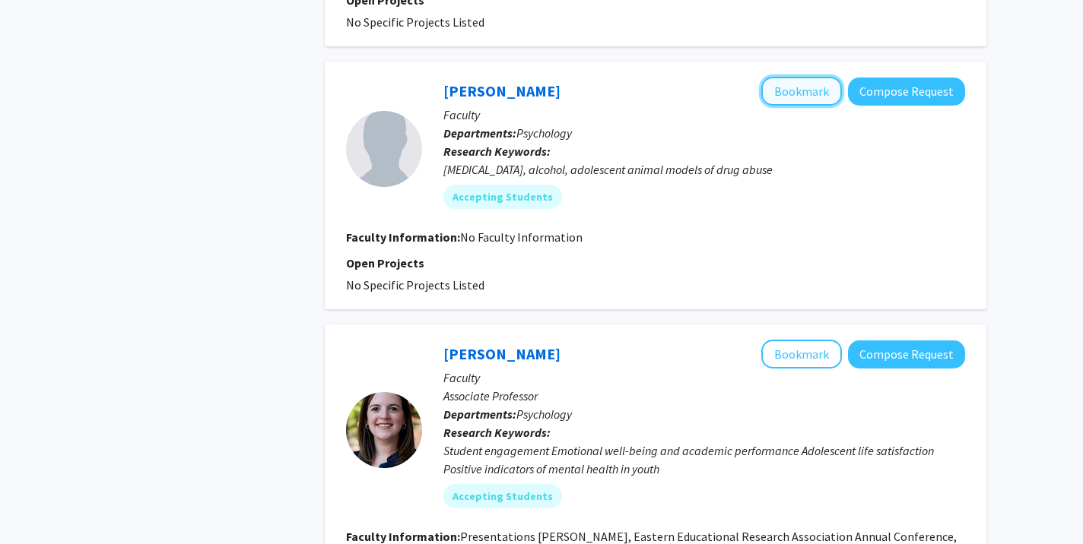
click at [801, 77] on button "Bookmark" at bounding box center [801, 91] width 81 height 29
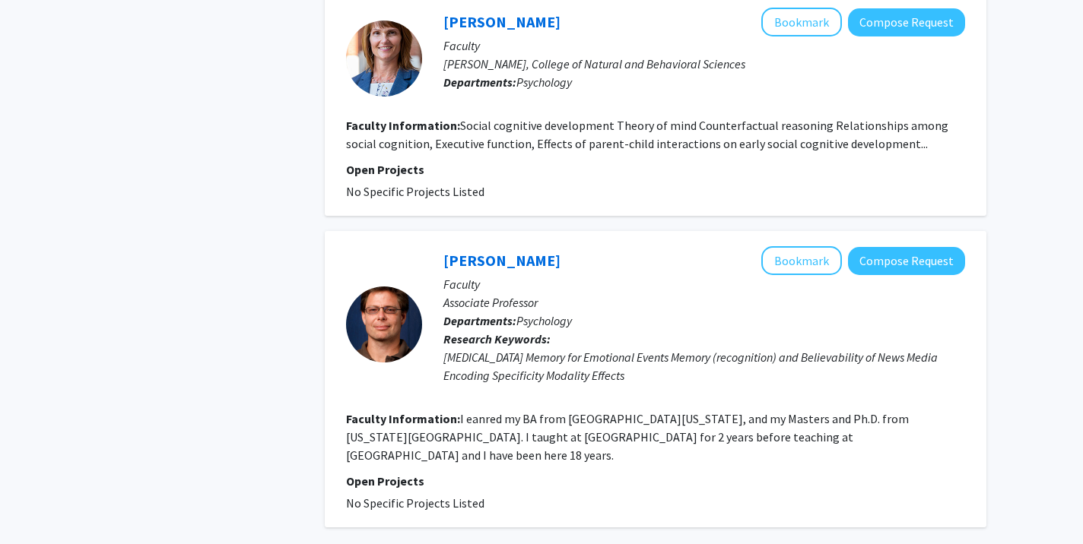
scroll to position [3193, 0]
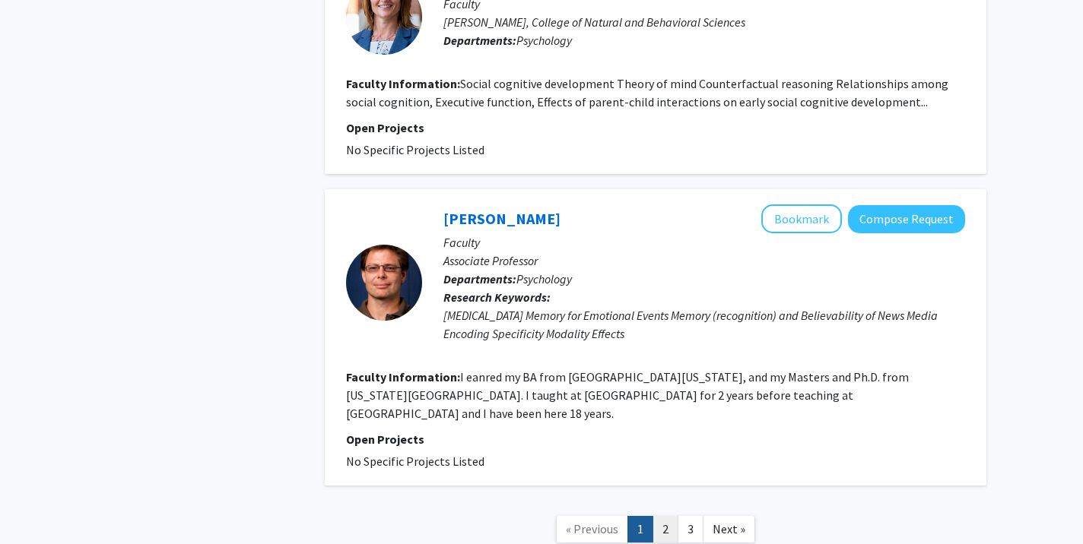
click at [663, 516] on link "2" at bounding box center [665, 529] width 26 height 27
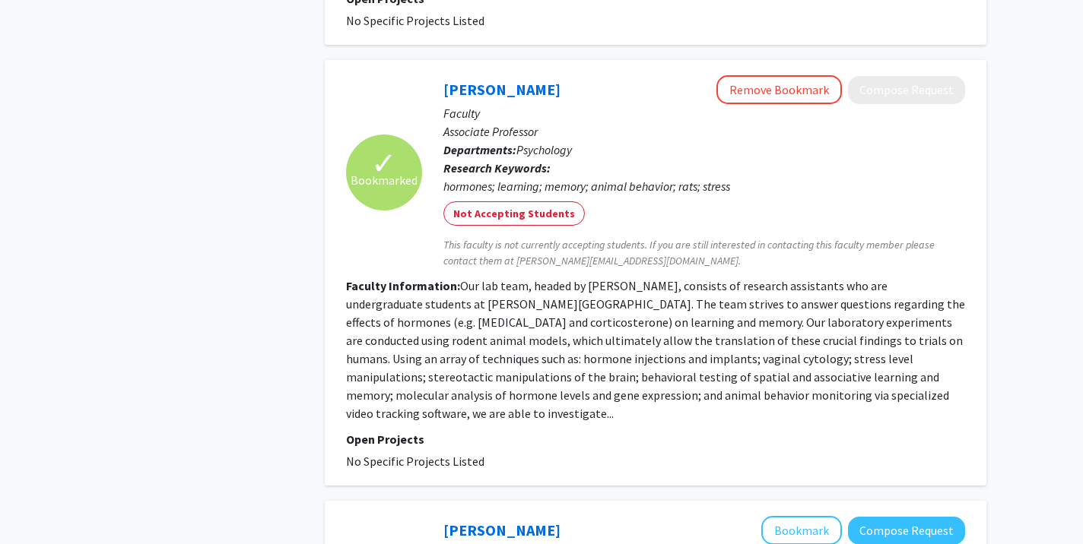
scroll to position [1551, 0]
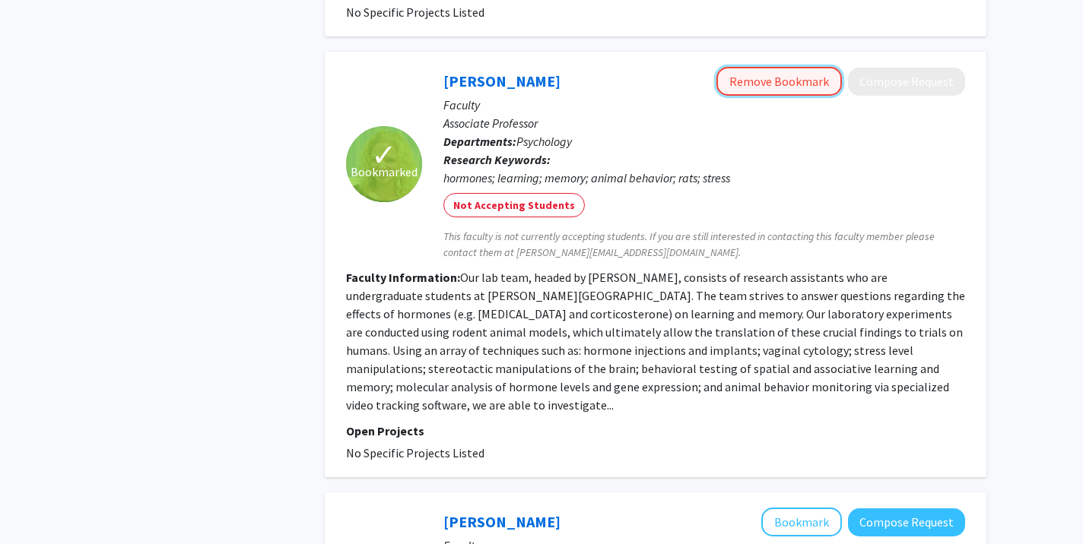
click at [776, 68] on button "Remove Bookmark" at bounding box center [778, 81] width 125 height 29
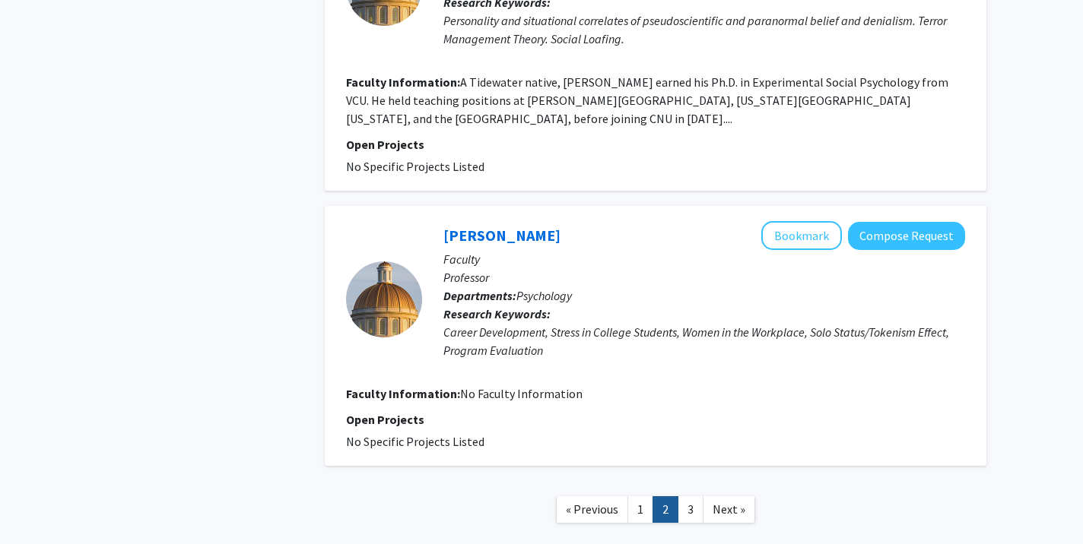
scroll to position [2663, 0]
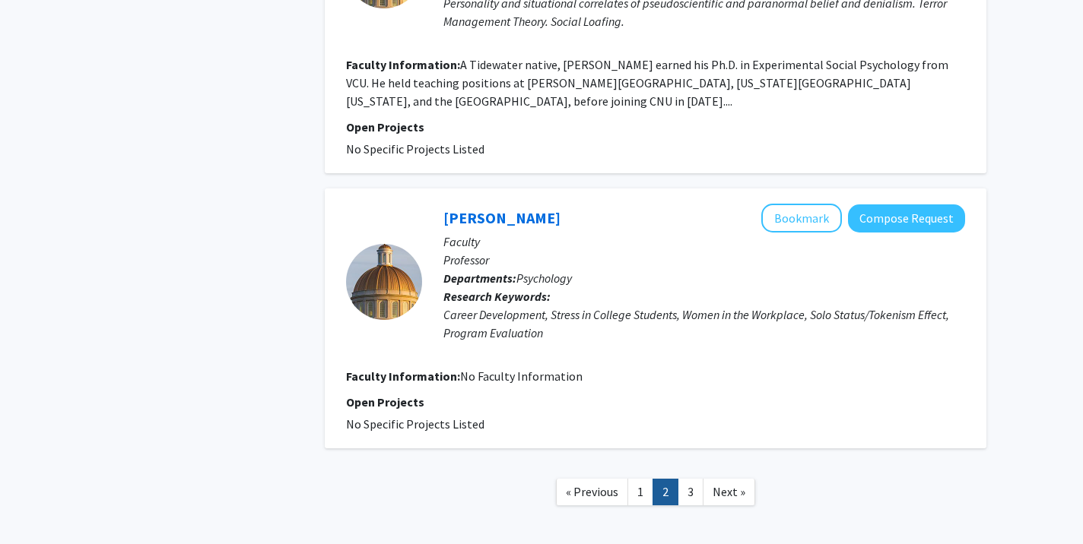
click at [685, 469] on nav "« Previous 1 2 3 Next »" at bounding box center [655, 495] width 661 height 62
click at [687, 479] on link "3" at bounding box center [690, 492] width 26 height 27
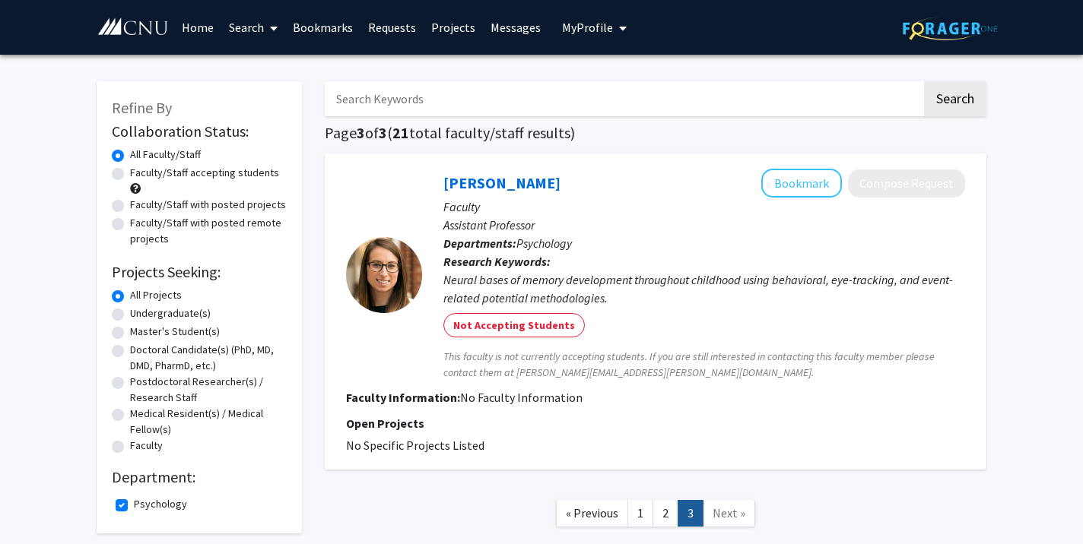
click at [160, 27] on img at bounding box center [133, 26] width 72 height 19
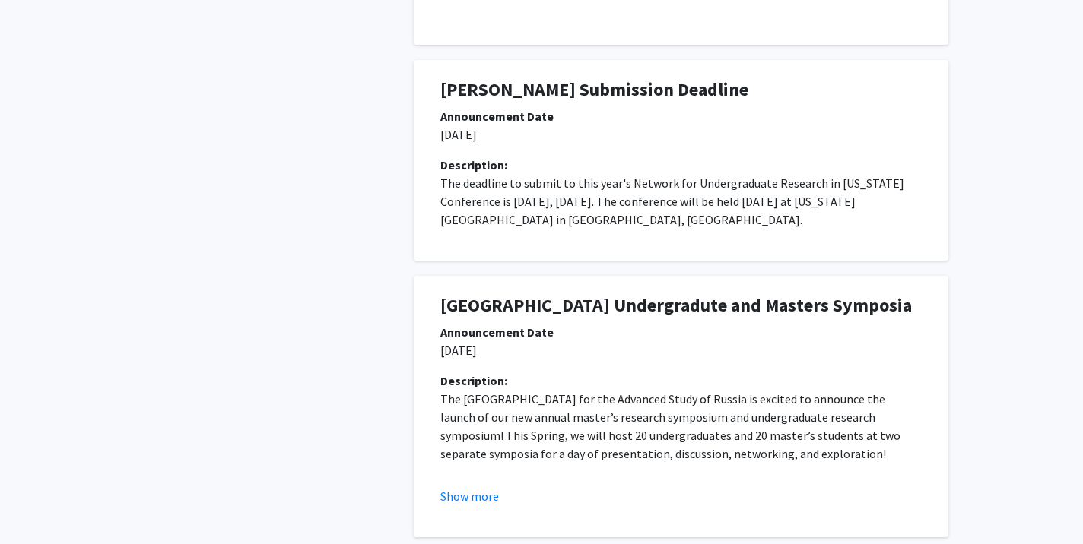
scroll to position [842, 0]
